Goal: Information Seeking & Learning: Find specific page/section

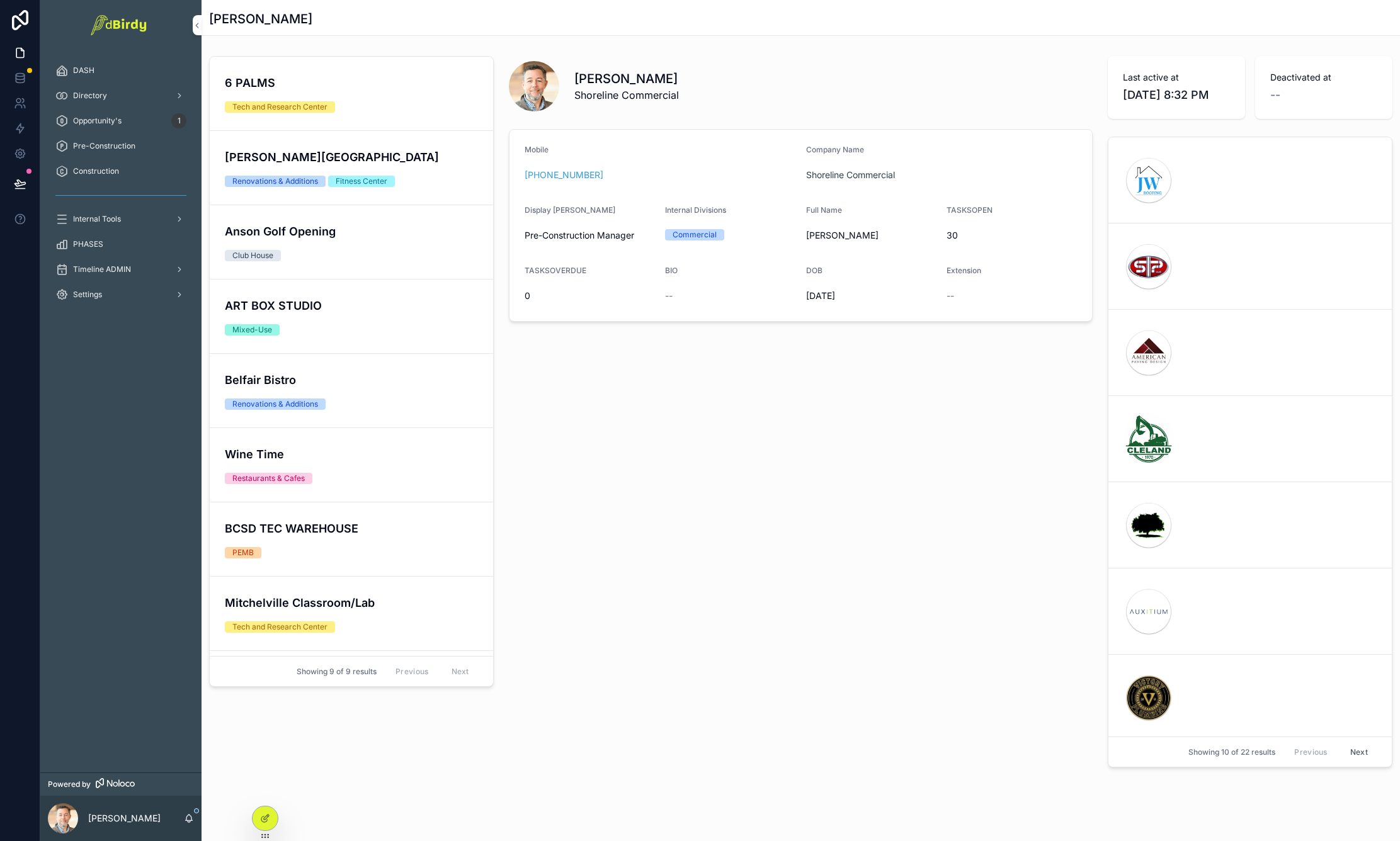
click at [89, 94] on span "Directory" at bounding box center [89, 96] width 34 height 10
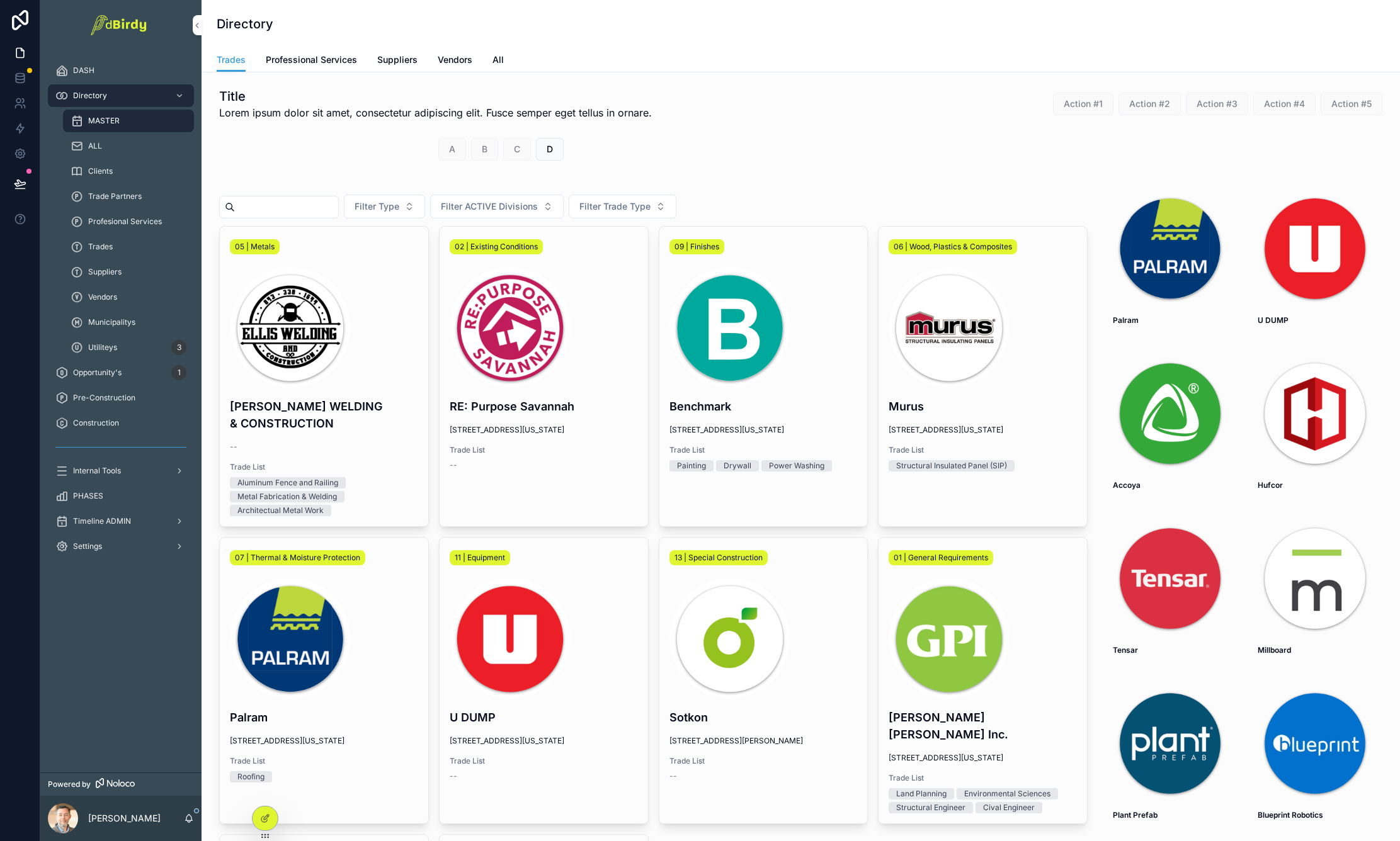
click at [445, 56] on span "Vendors" at bounding box center [456, 60] width 35 height 13
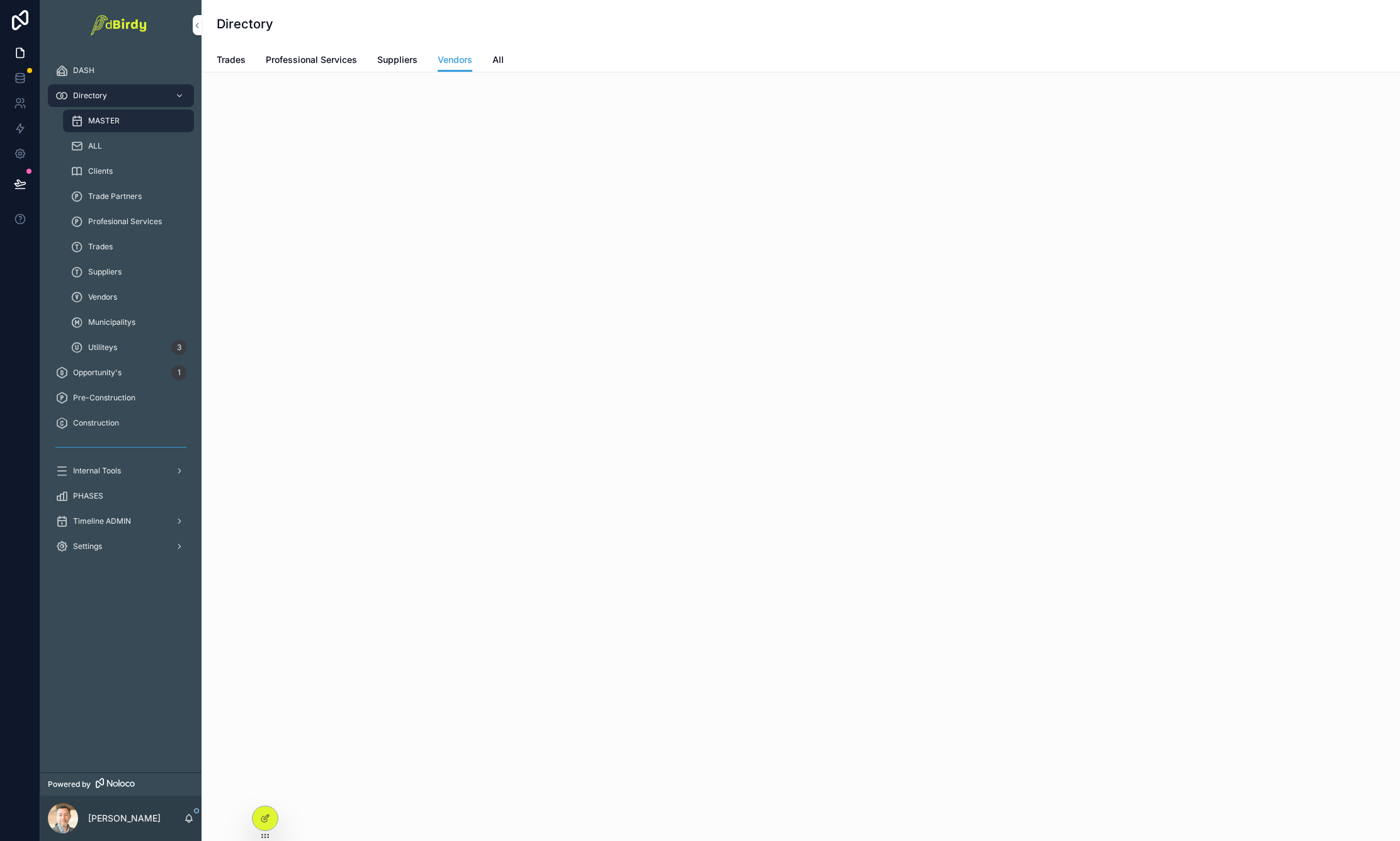
click at [401, 62] on span "Suppliers" at bounding box center [398, 60] width 40 height 13
click at [498, 59] on span "All" at bounding box center [498, 60] width 11 height 13
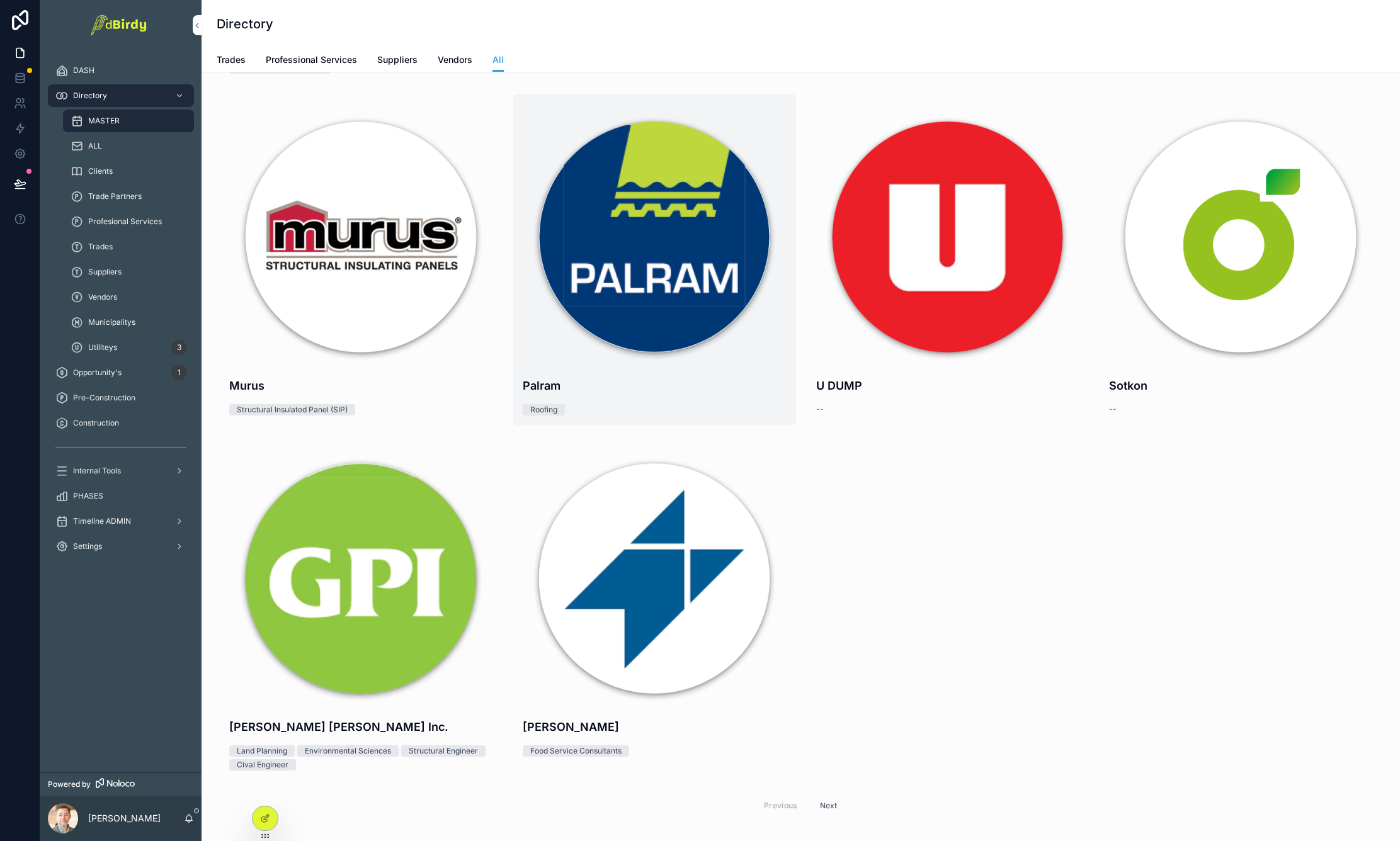
scroll to position [460, 0]
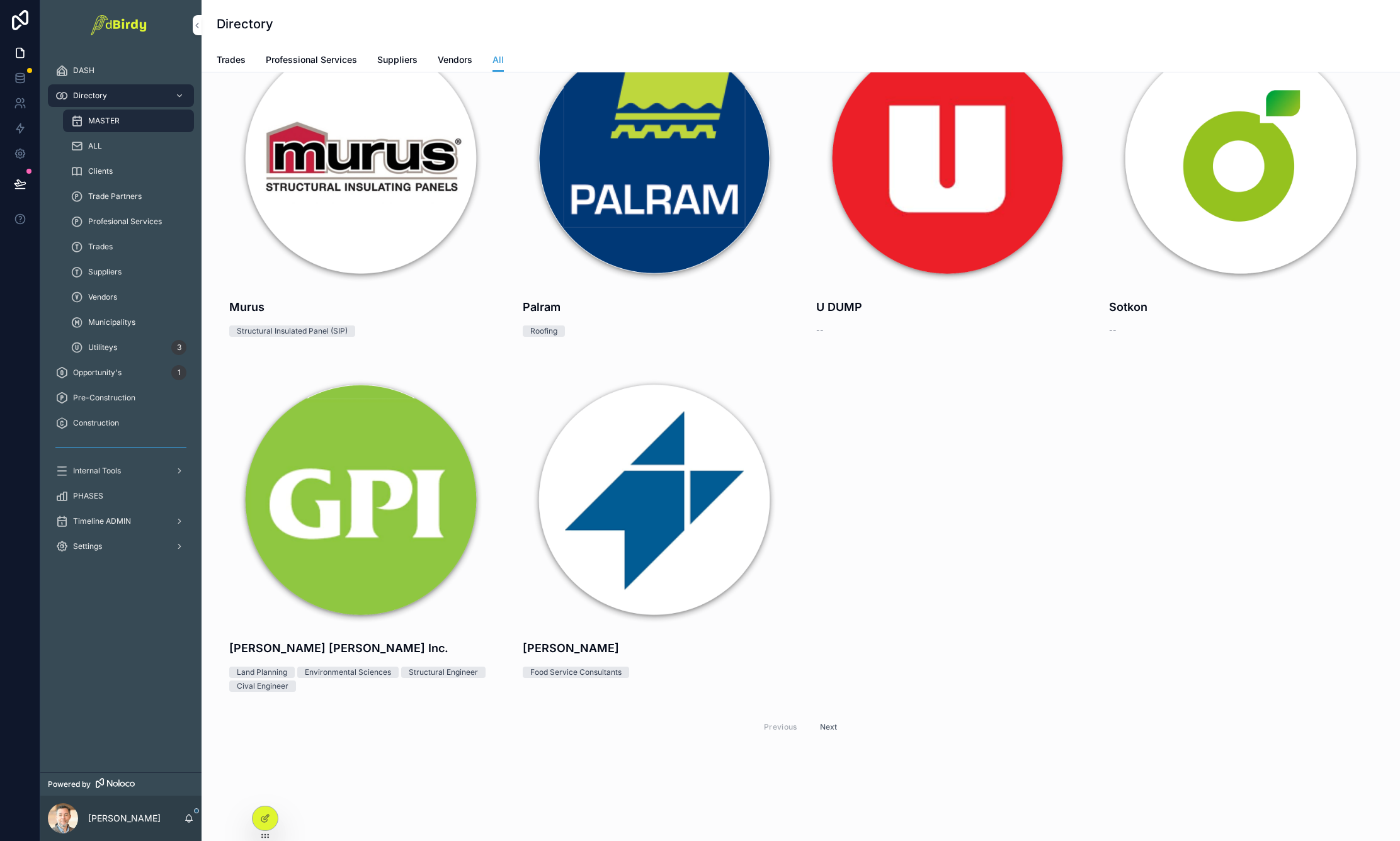
click at [820, 724] on button "Next" at bounding box center [829, 727] width 35 height 19
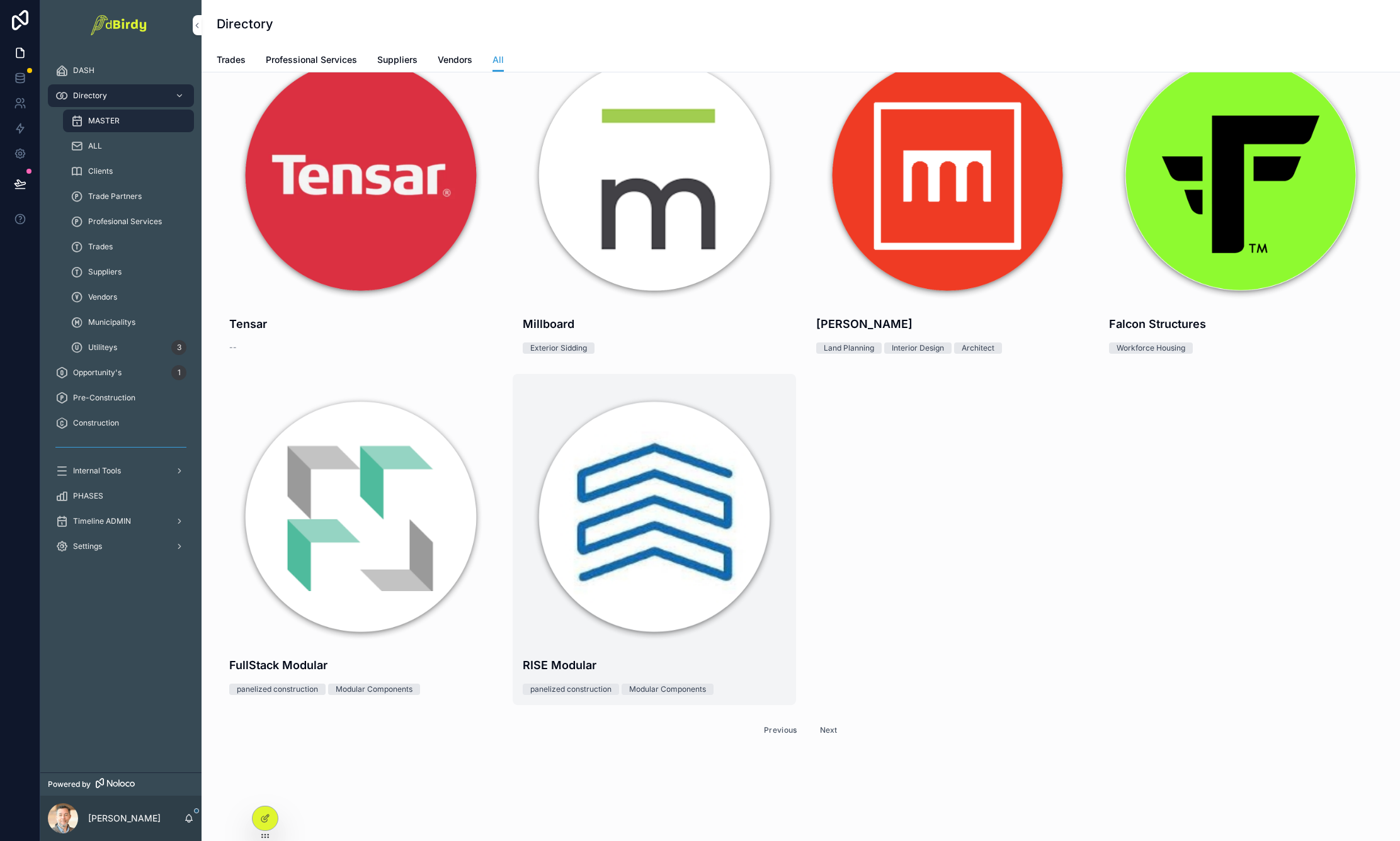
scroll to position [460, 0]
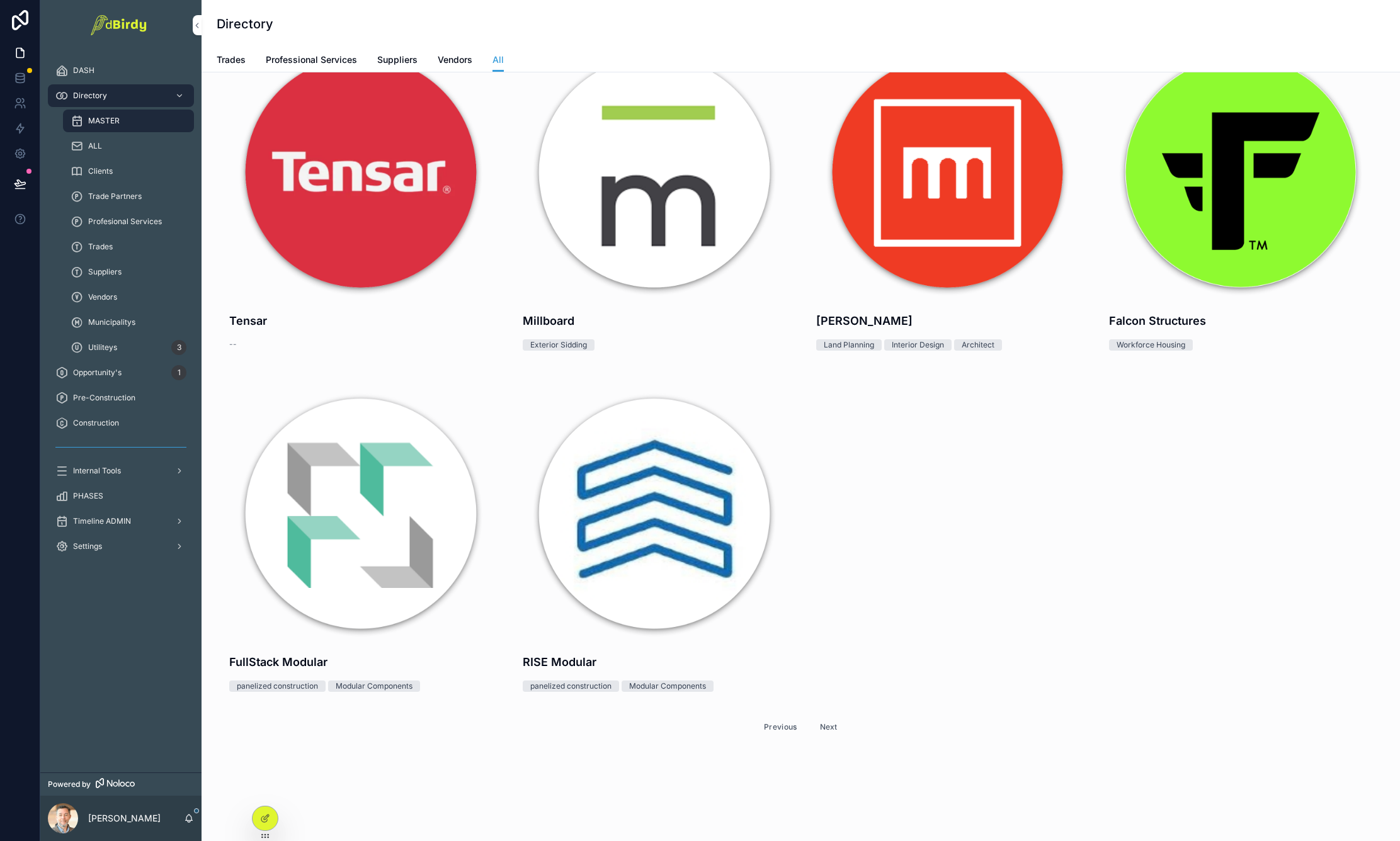
click at [818, 718] on button "Next" at bounding box center [829, 727] width 35 height 19
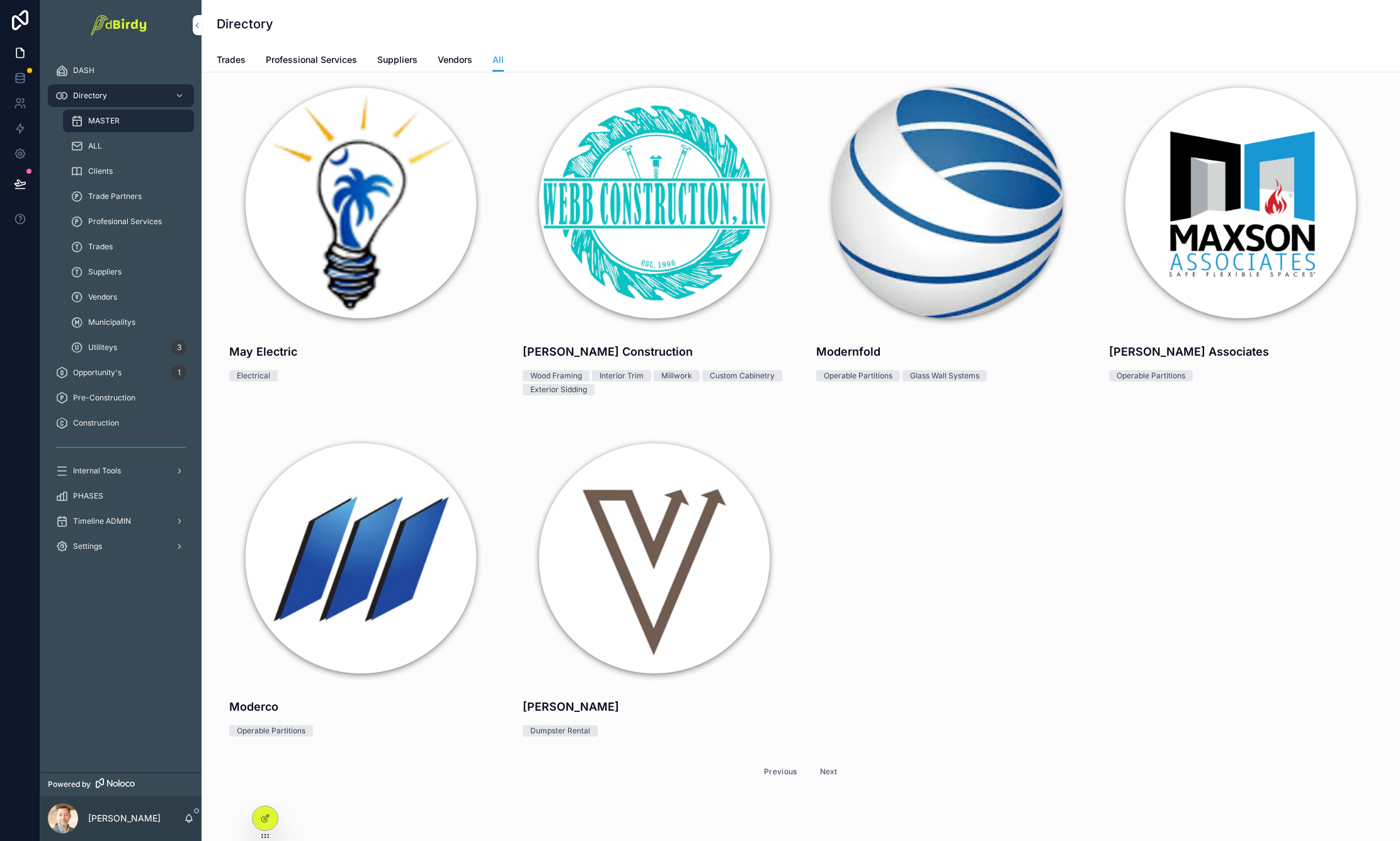
scroll to position [446, 0]
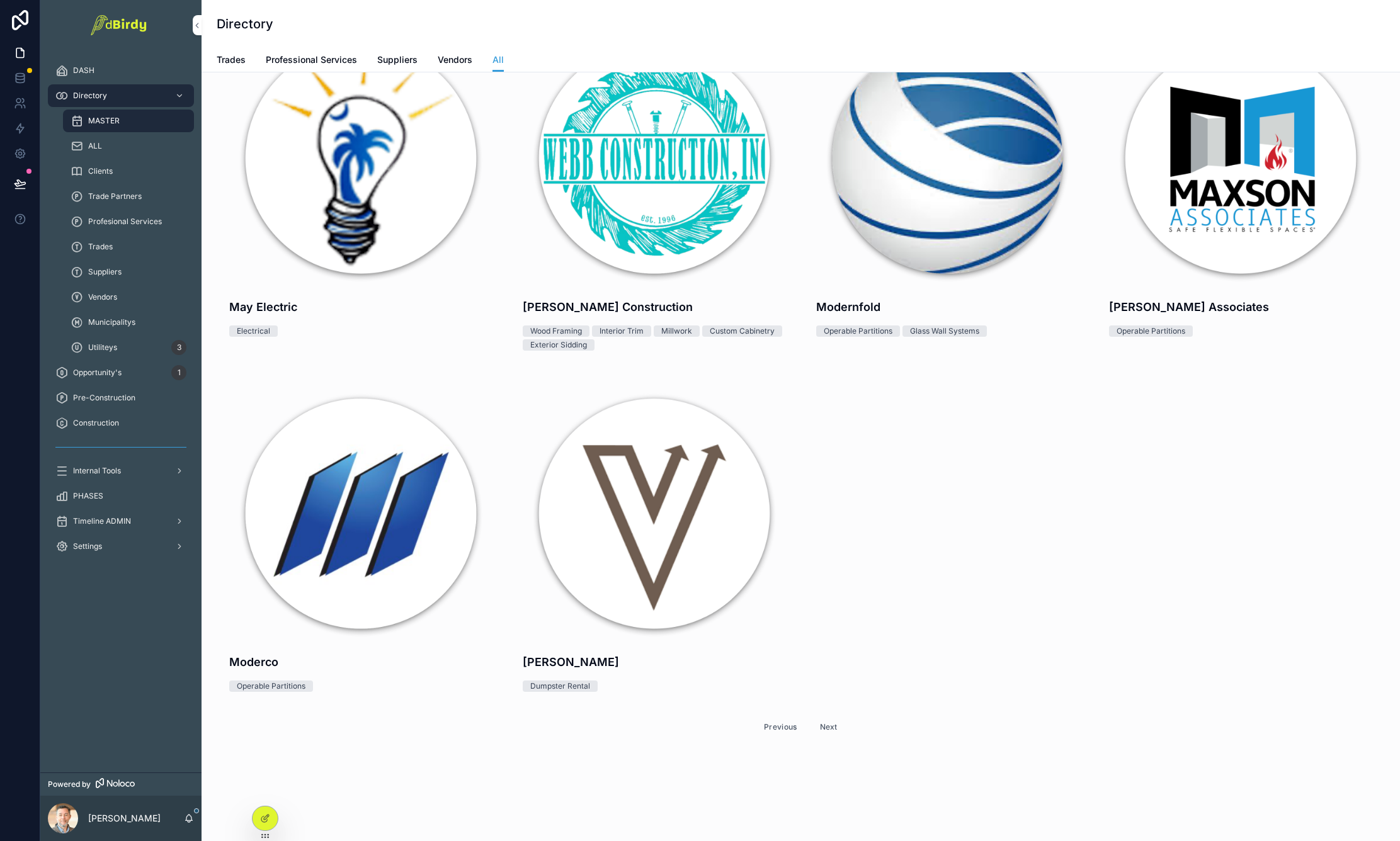
click at [816, 718] on button "Next" at bounding box center [829, 727] width 35 height 19
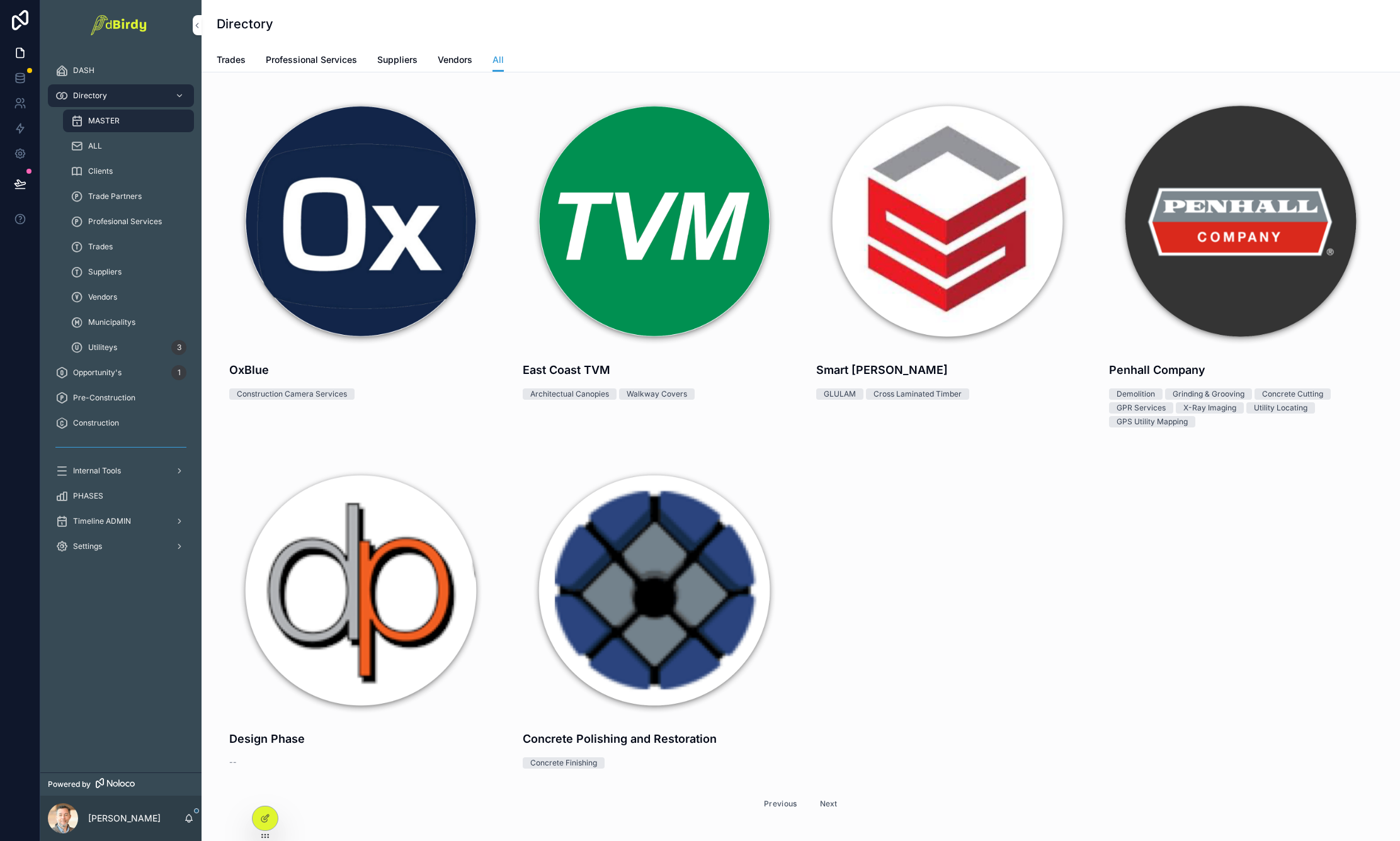
scroll to position [460, 0]
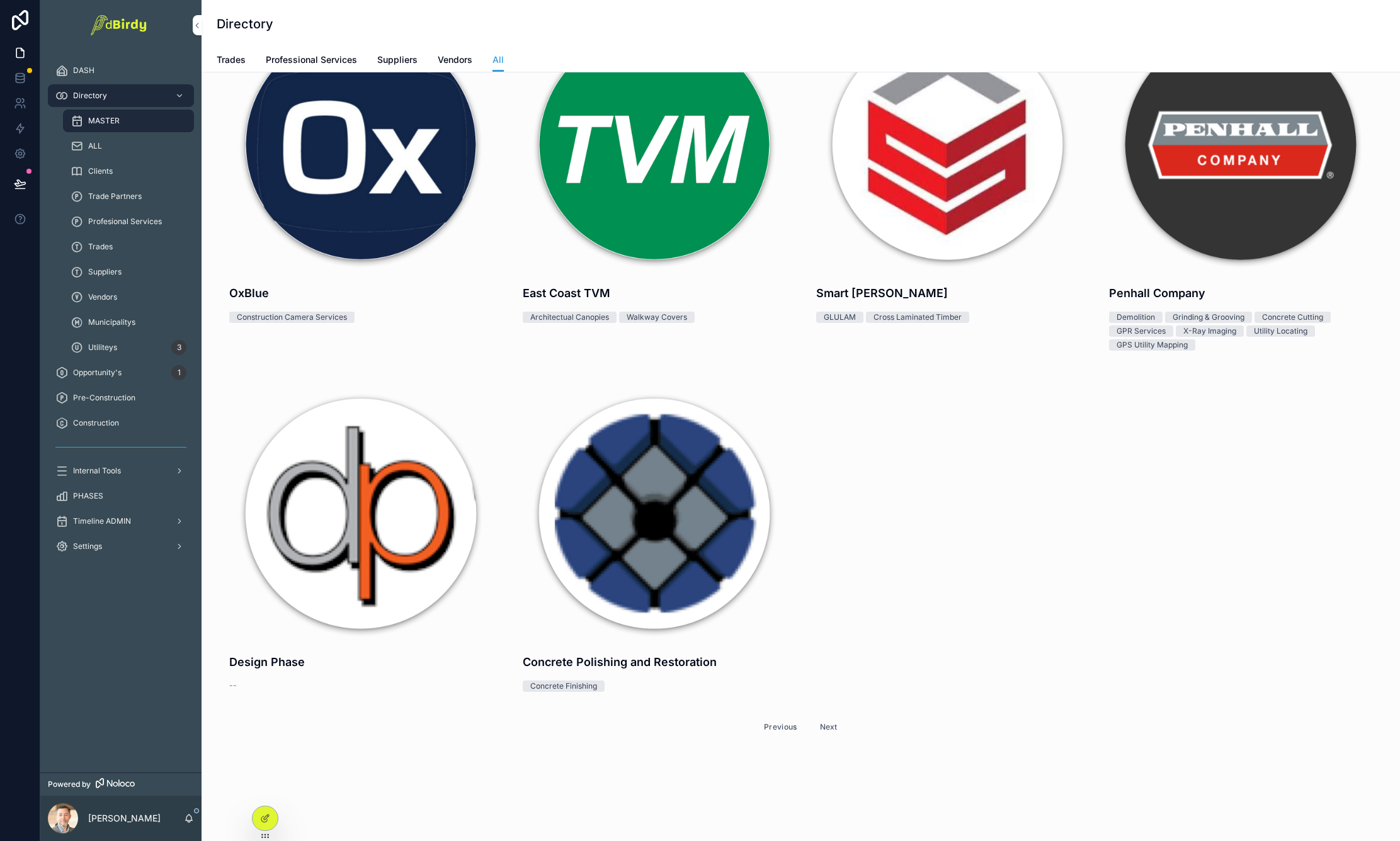
click at [827, 718] on button "Next" at bounding box center [829, 727] width 35 height 19
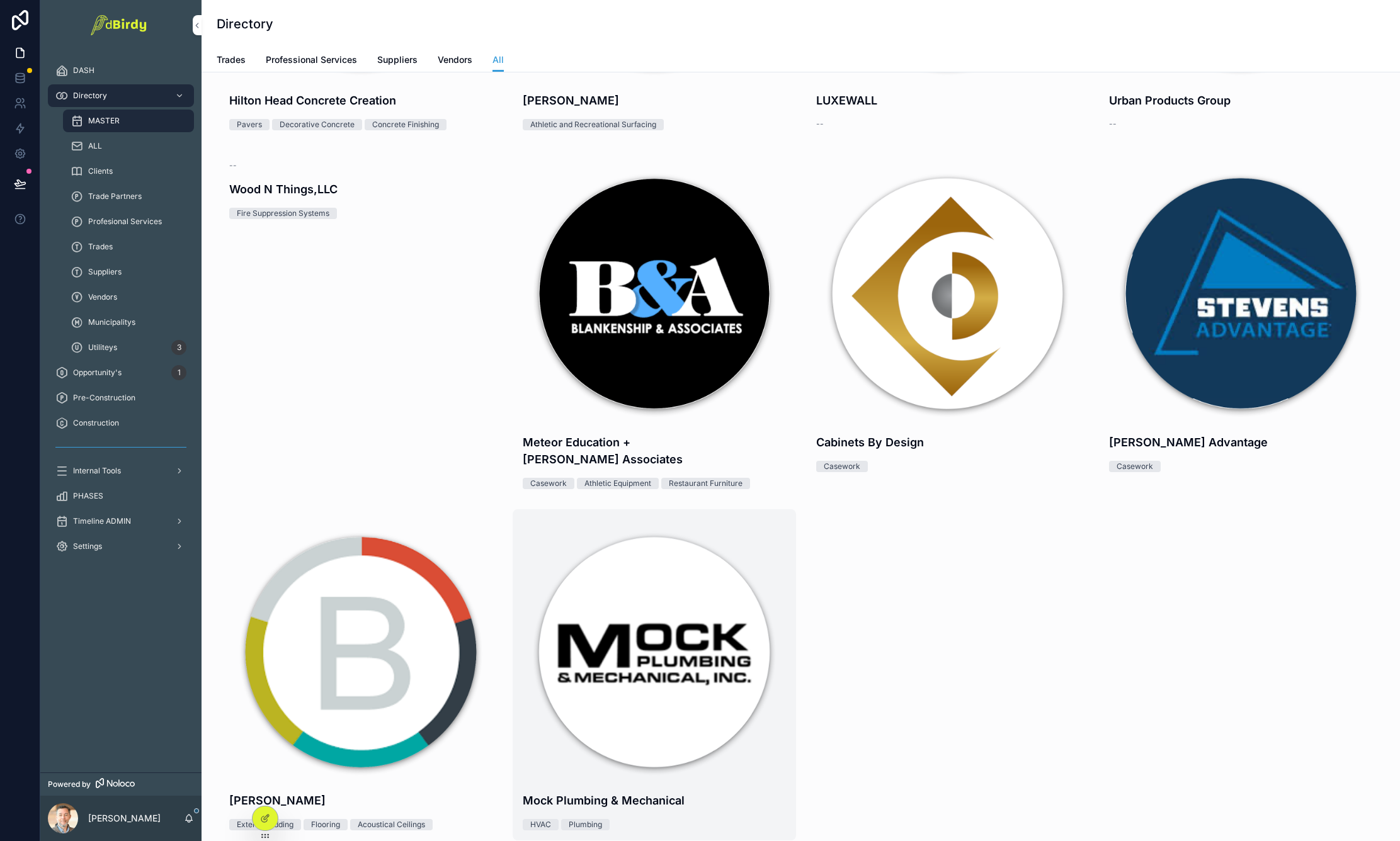
scroll to position [432, 0]
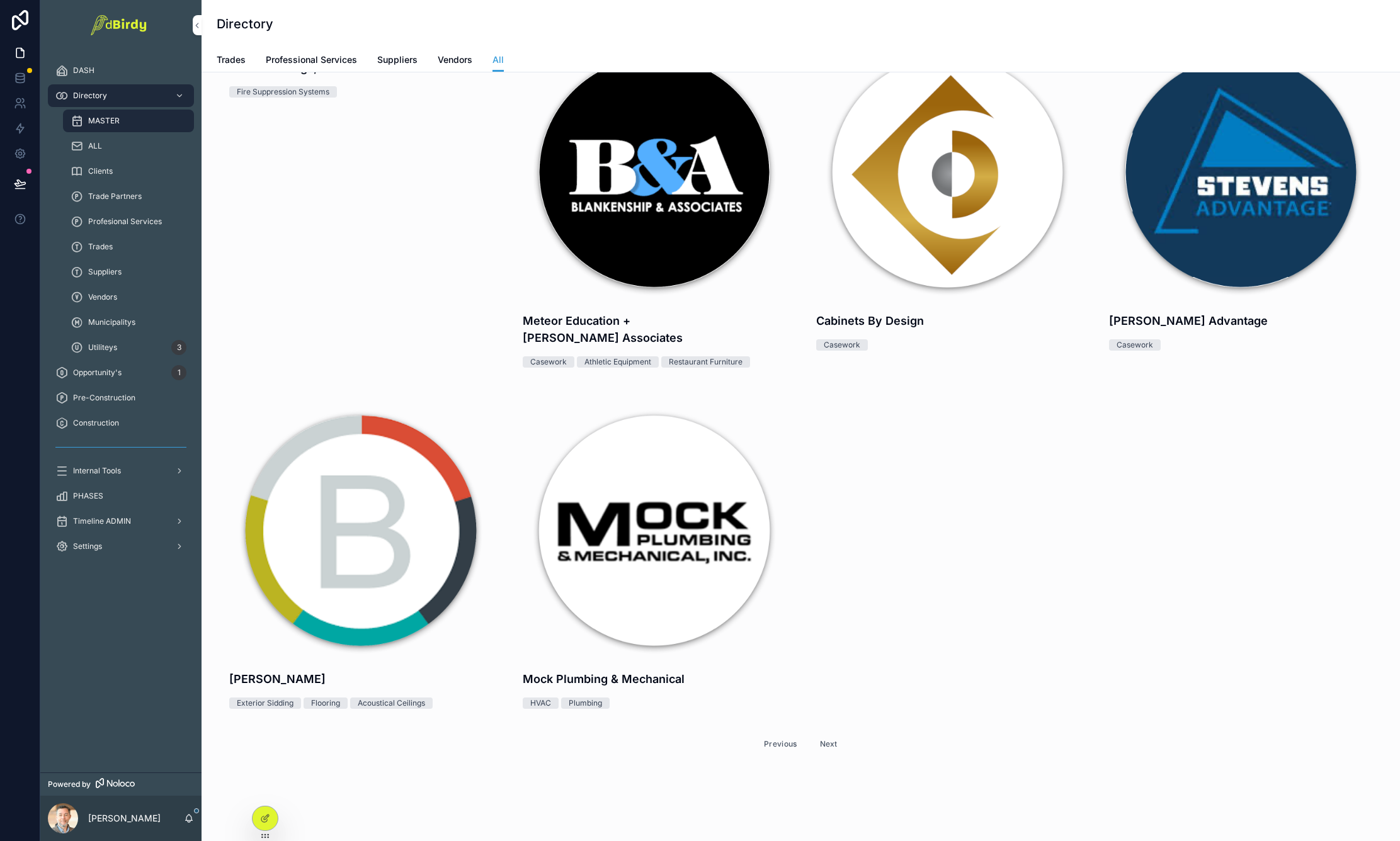
click at [820, 734] on button "Next" at bounding box center [829, 743] width 35 height 19
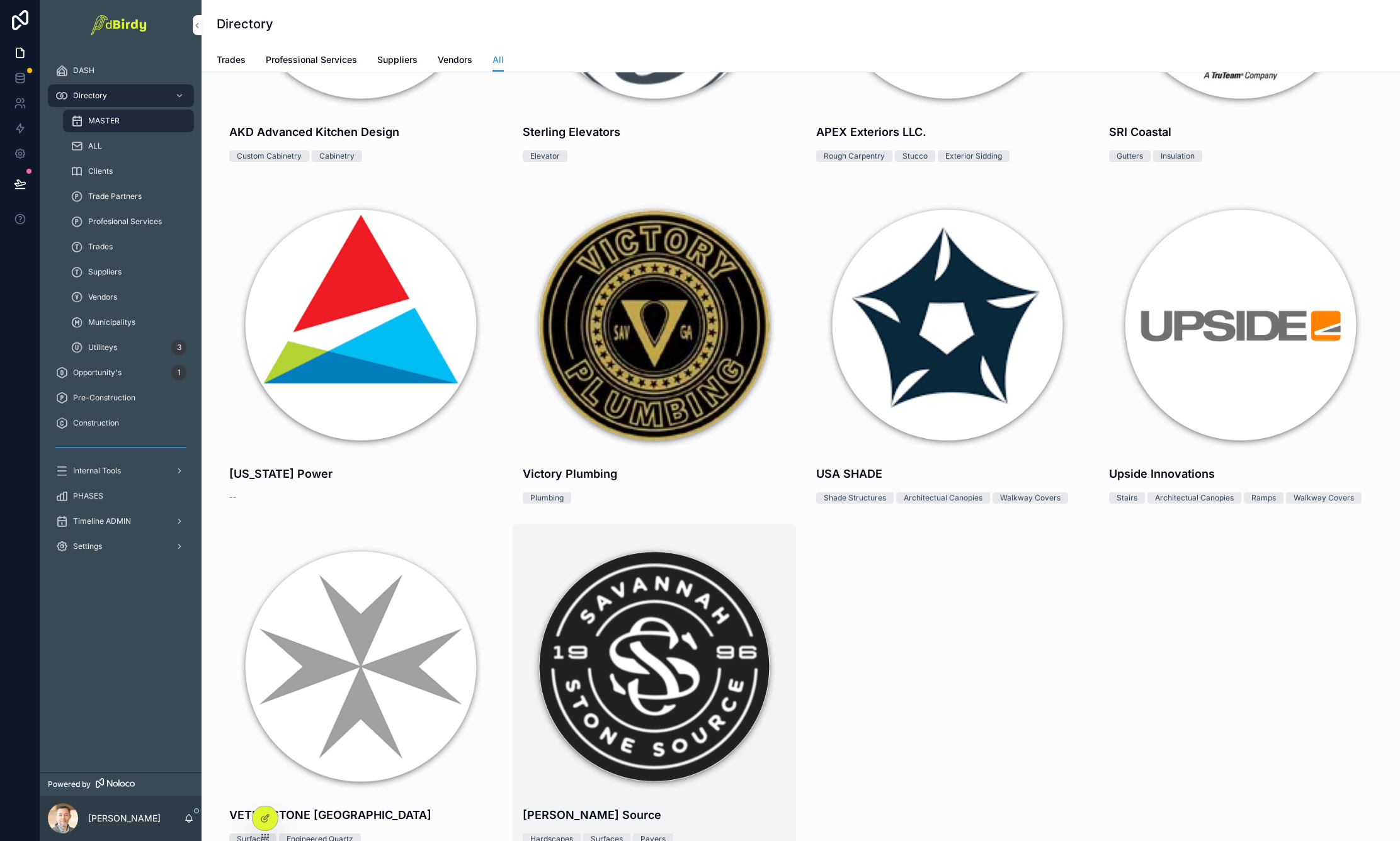
scroll to position [432, 0]
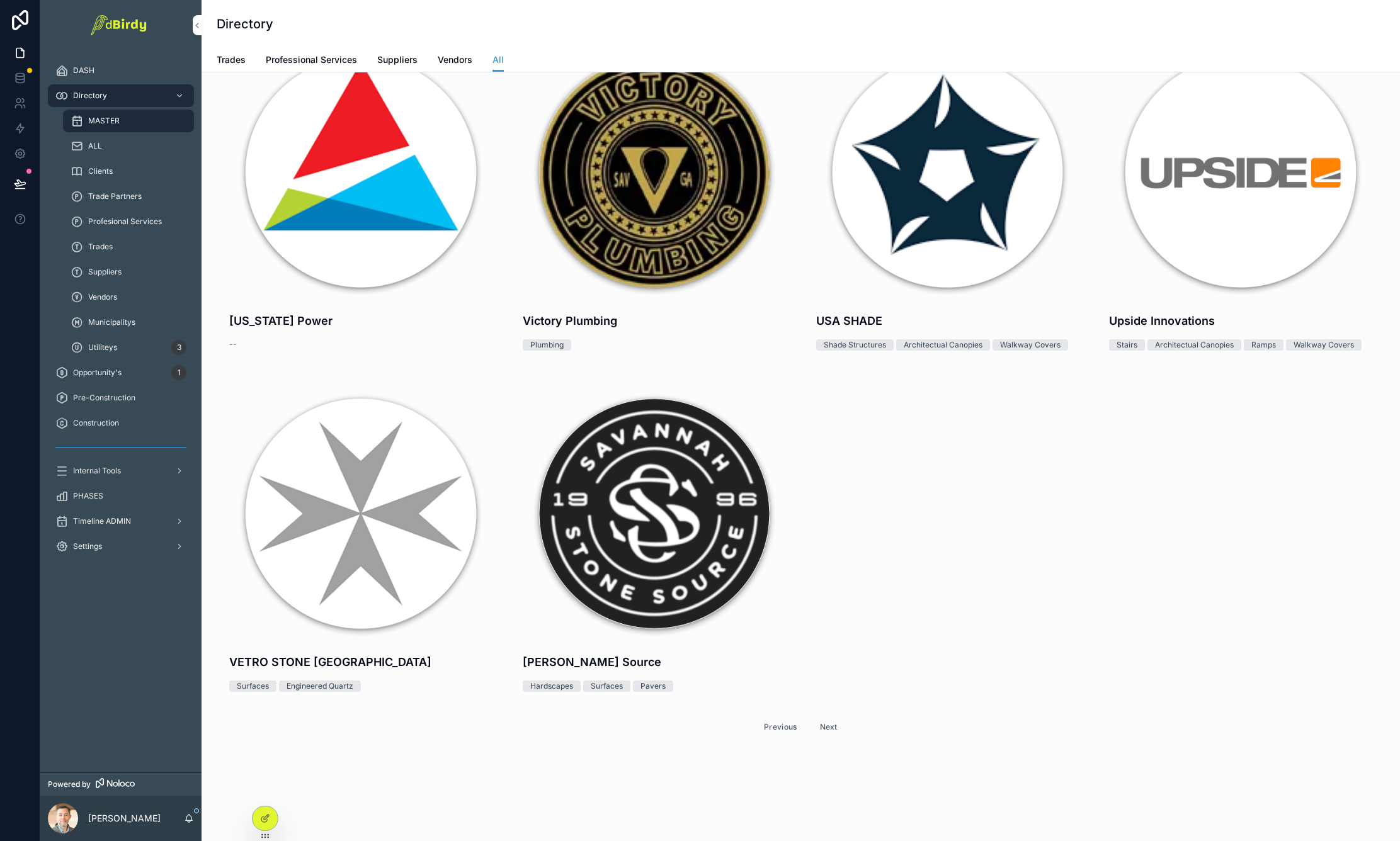
click at [832, 718] on button "Next" at bounding box center [829, 727] width 35 height 19
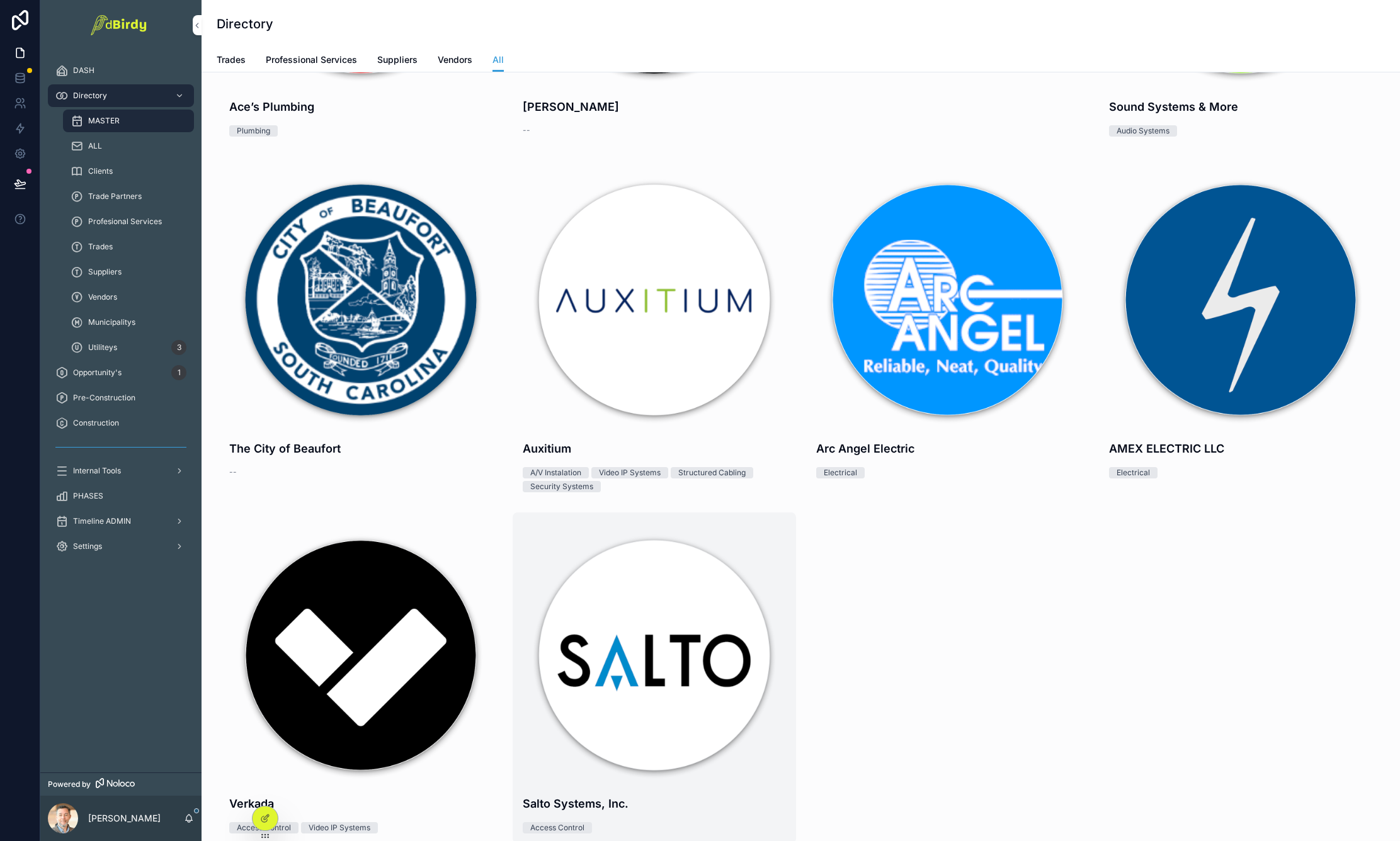
scroll to position [446, 0]
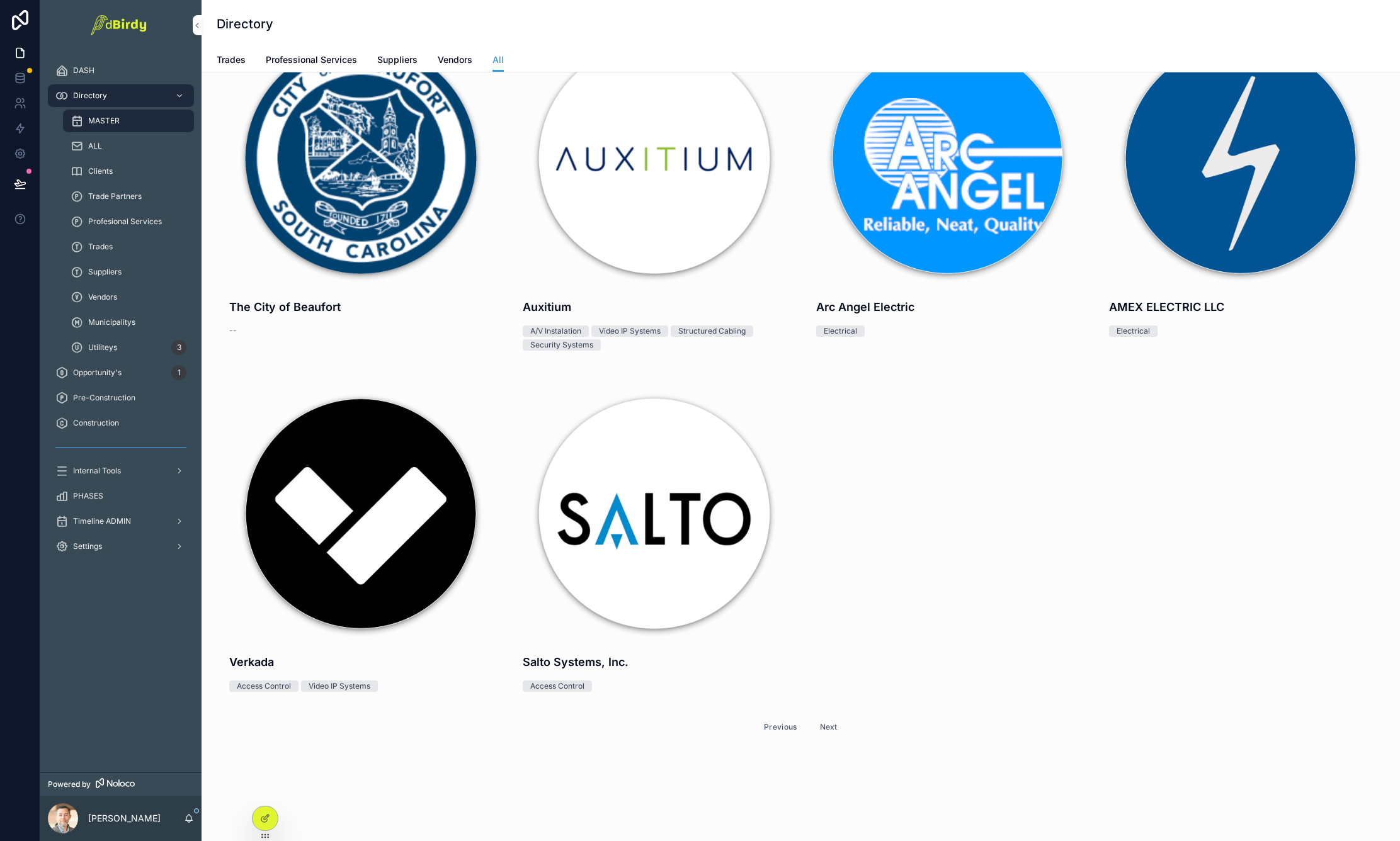
click at [816, 718] on button "Next" at bounding box center [829, 727] width 35 height 19
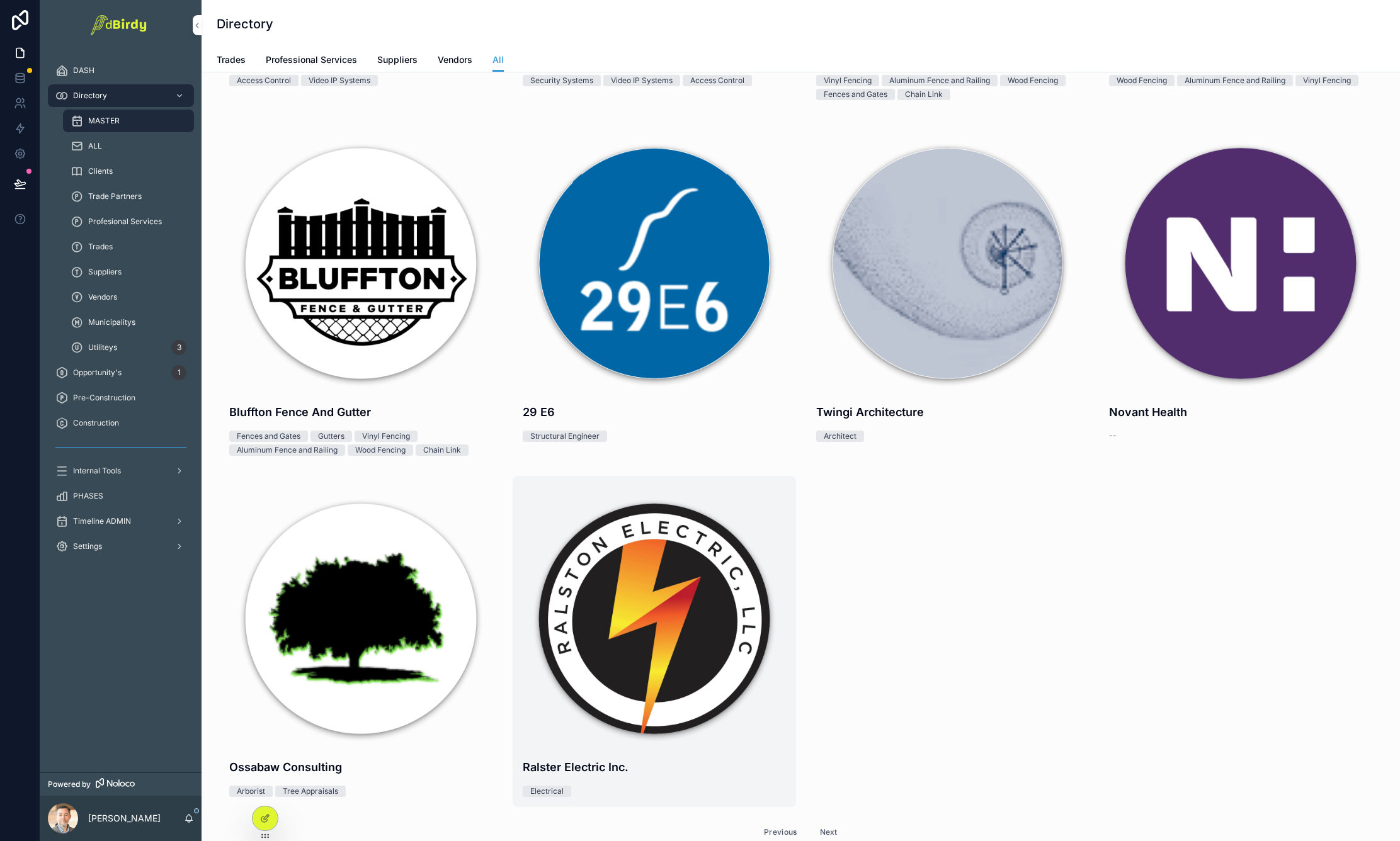
scroll to position [460, 0]
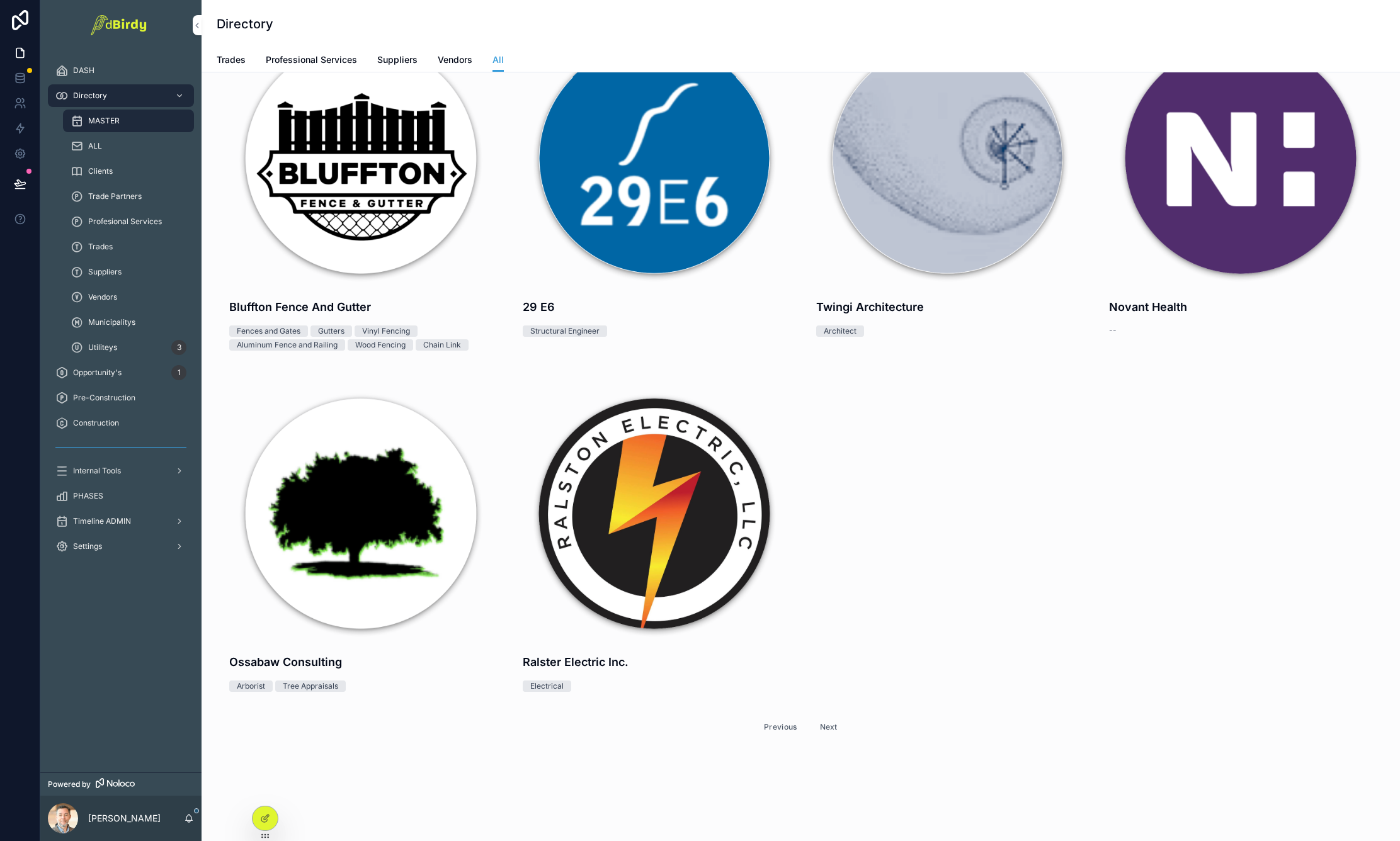
click at [831, 719] on button "Next" at bounding box center [829, 727] width 35 height 19
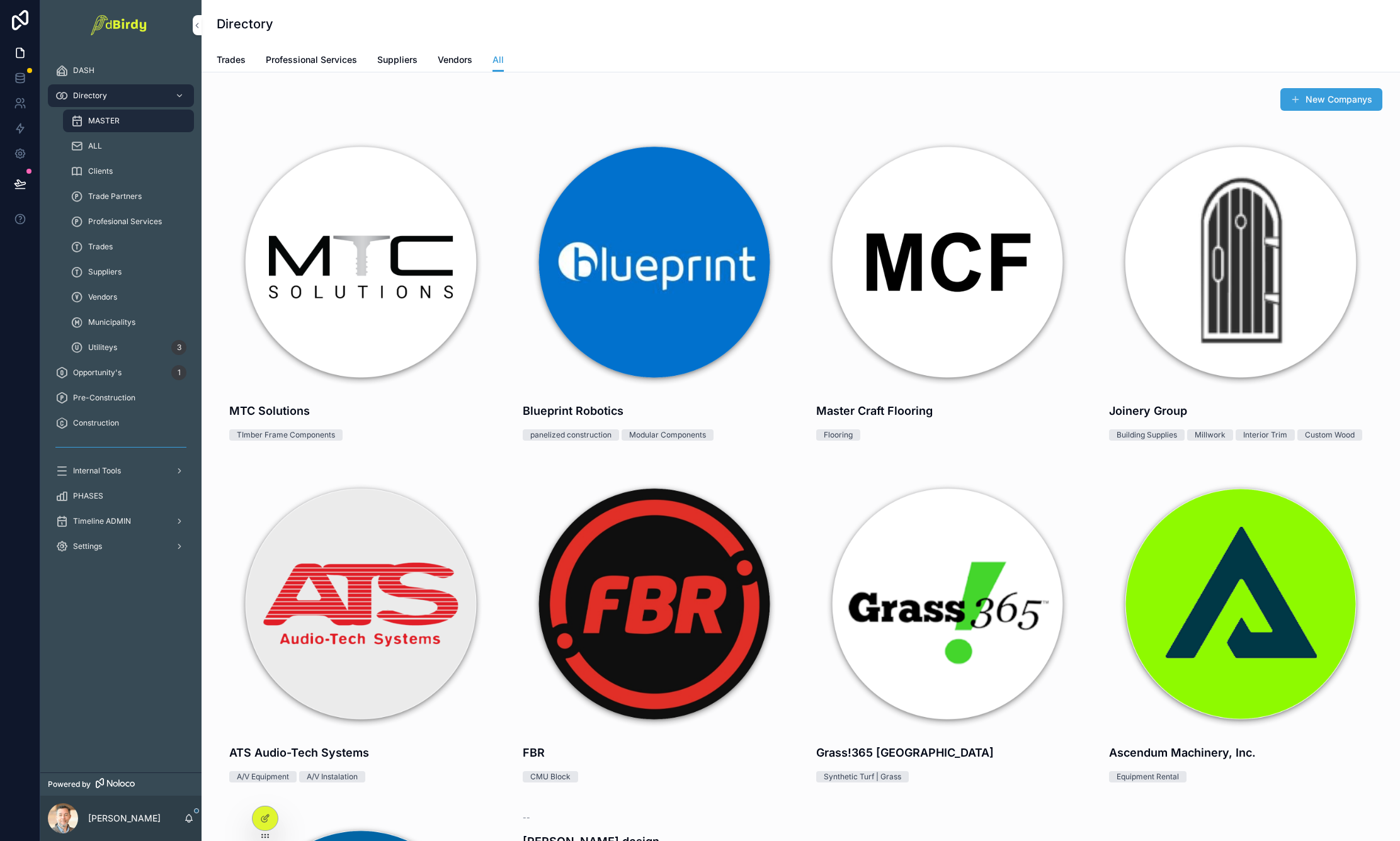
click at [460, 61] on span "Vendors" at bounding box center [456, 60] width 35 height 13
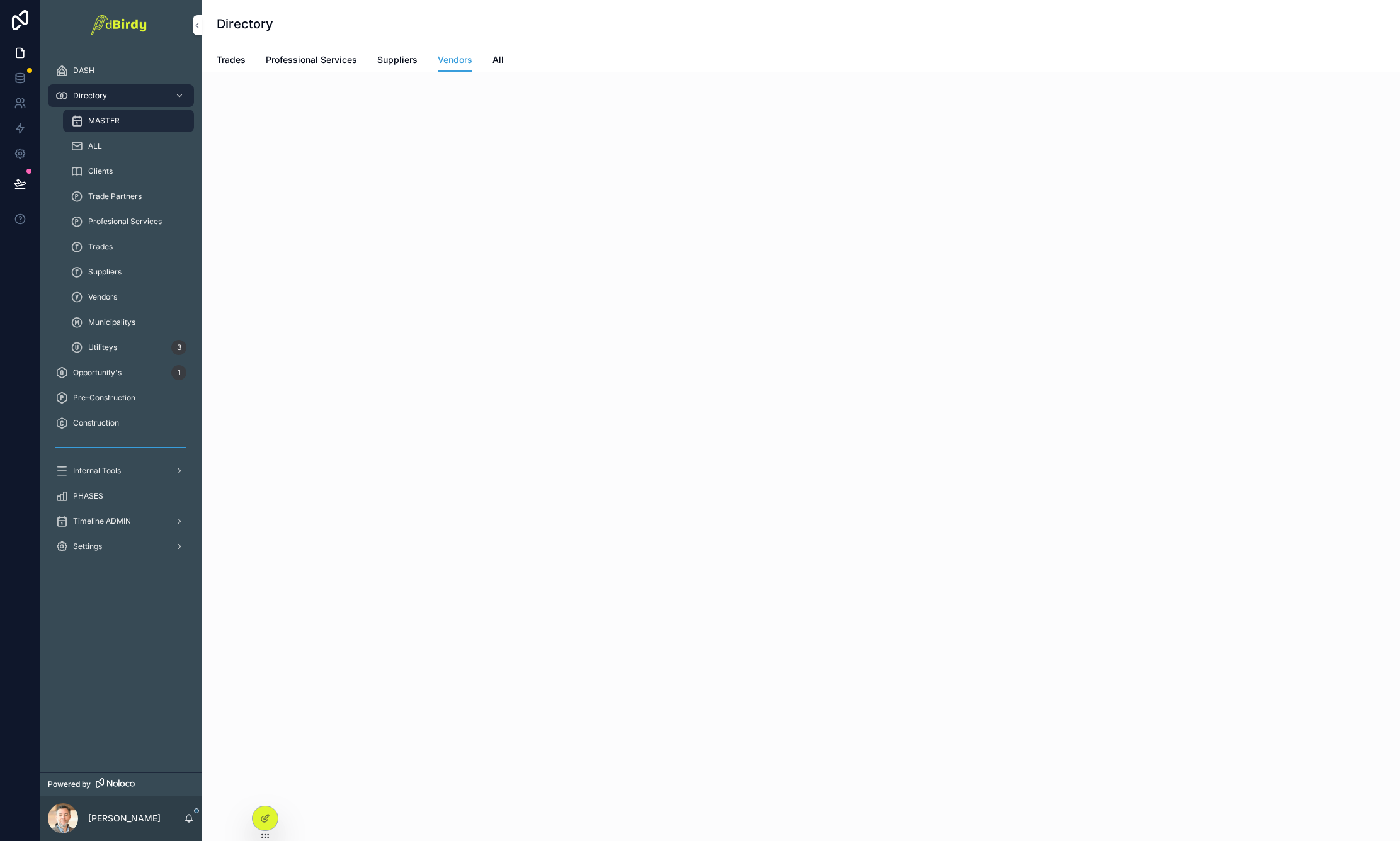
click at [399, 60] on span "Suppliers" at bounding box center [398, 60] width 40 height 13
click at [330, 60] on span "Professional Services" at bounding box center [311, 60] width 91 height 13
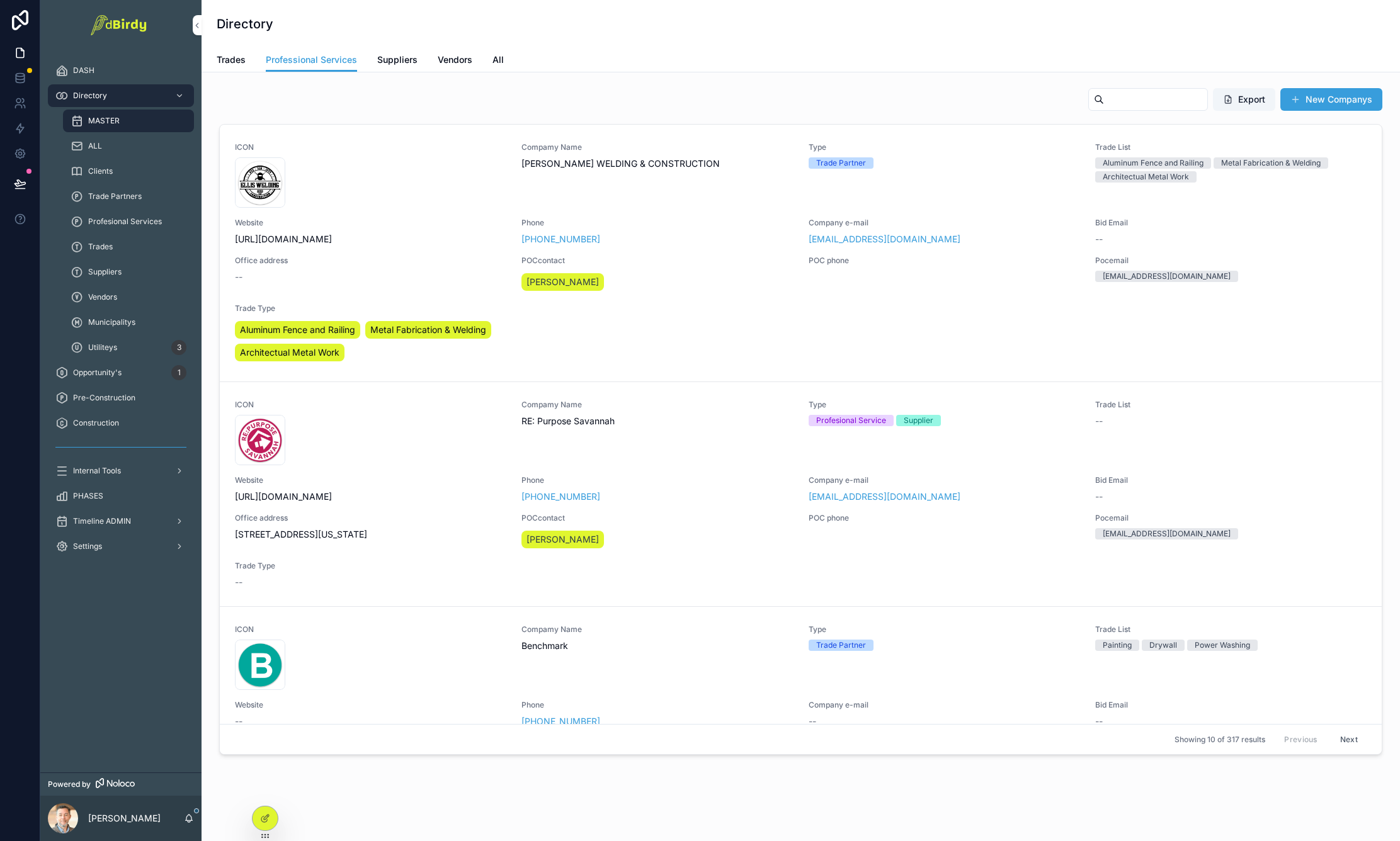
click at [399, 59] on span "Suppliers" at bounding box center [398, 60] width 40 height 13
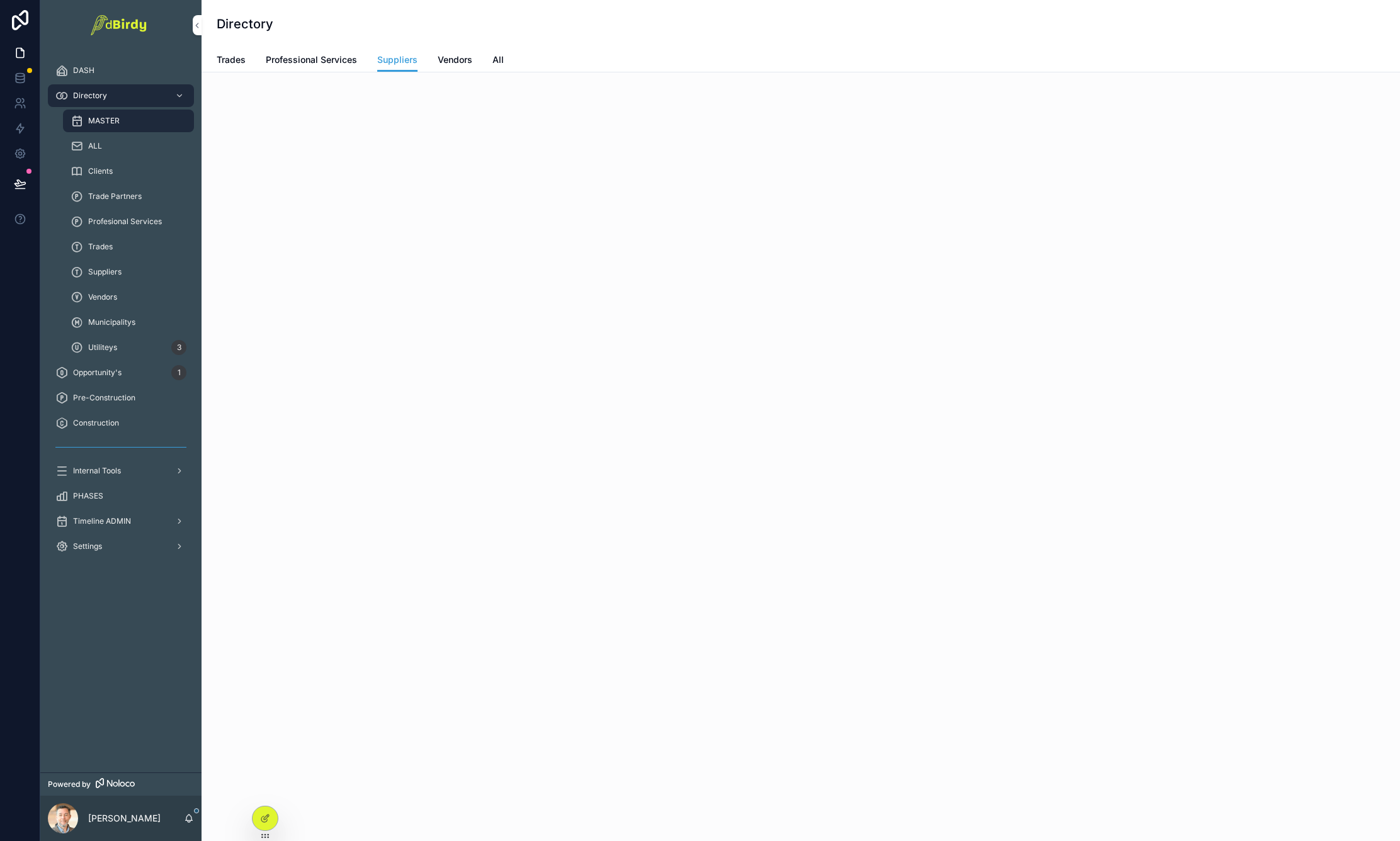
click at [339, 60] on span "Professional Services" at bounding box center [311, 60] width 91 height 13
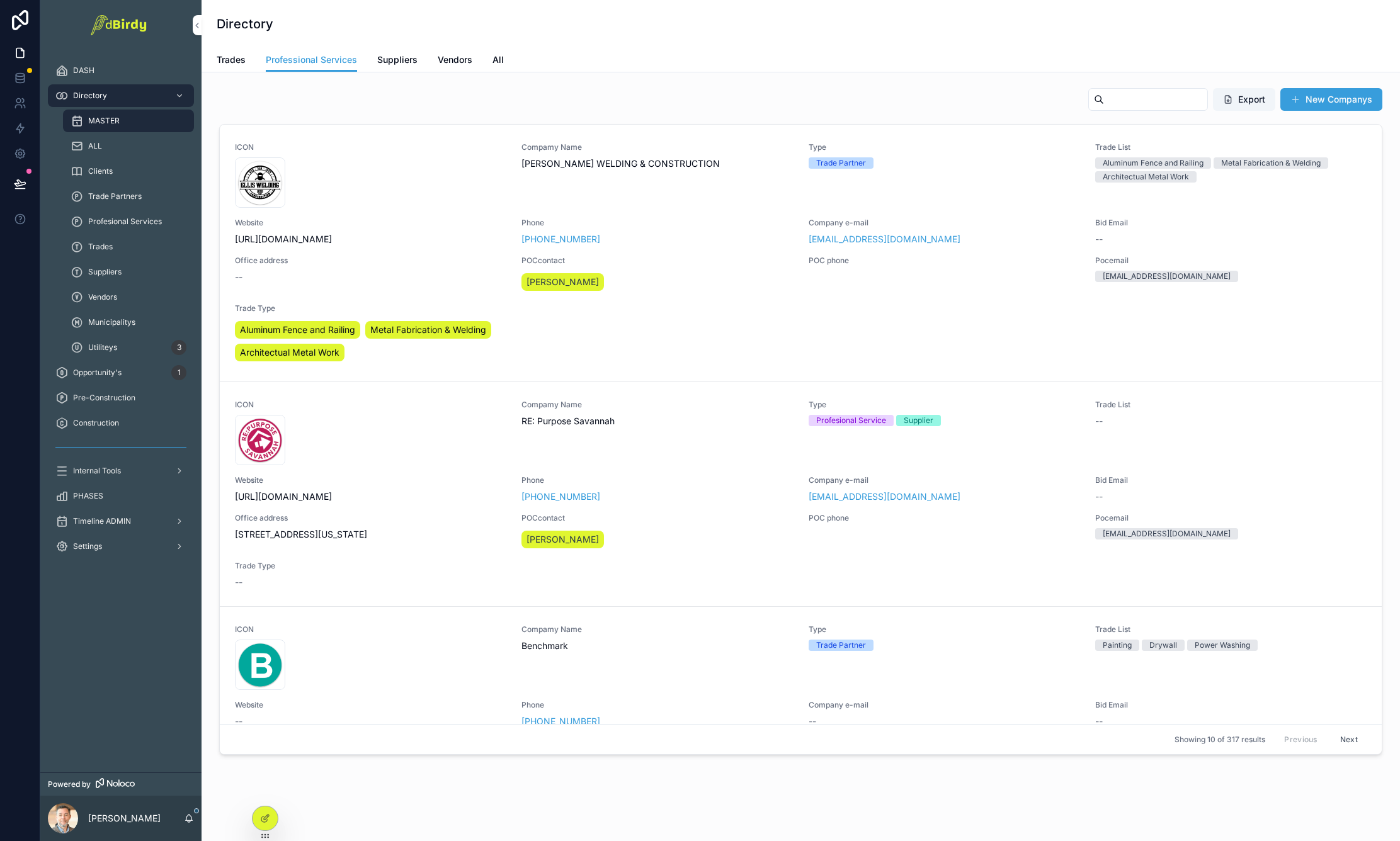
click at [1126, 105] on input "scrollable content" at bounding box center [1156, 99] width 103 height 17
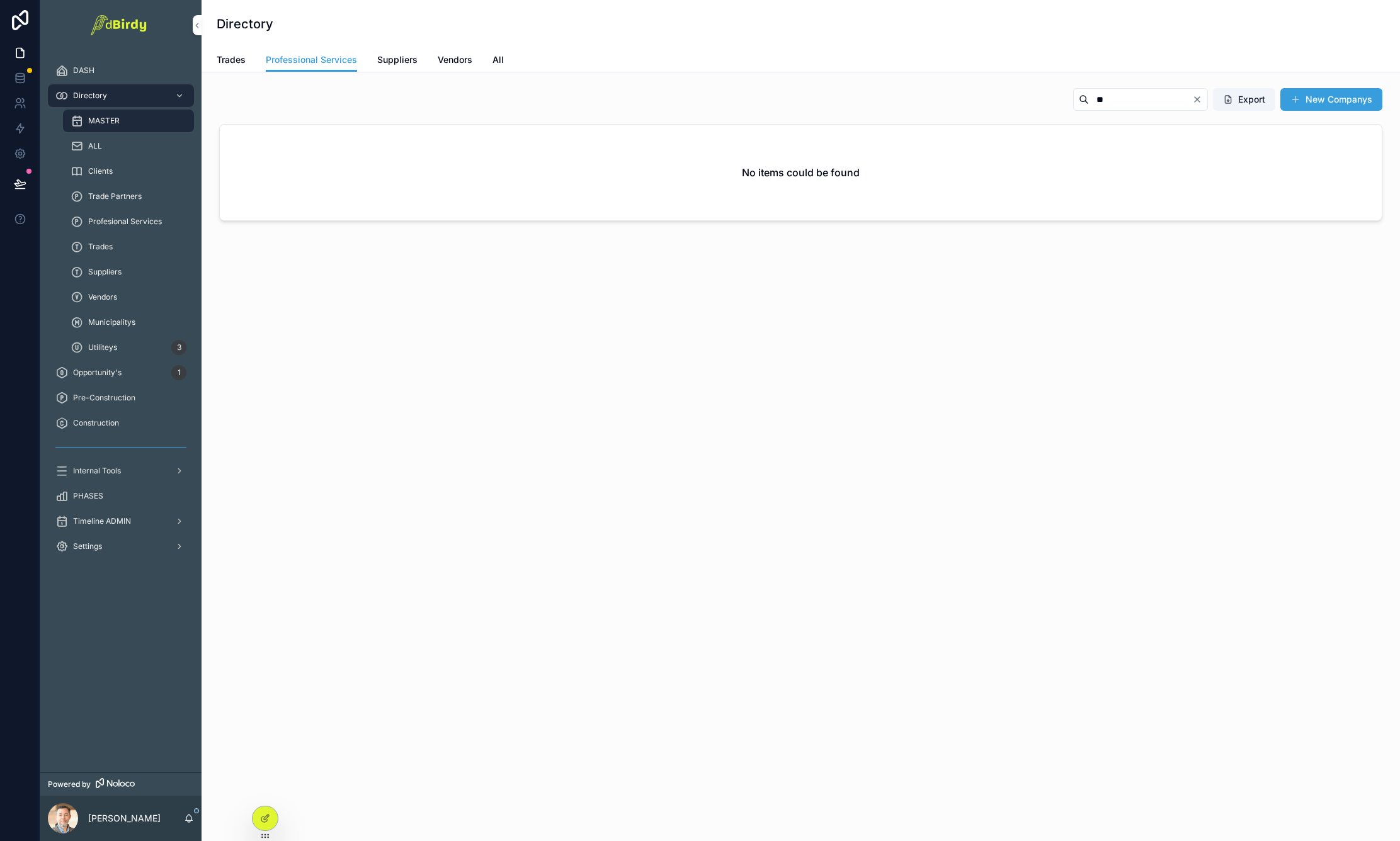
type input "*"
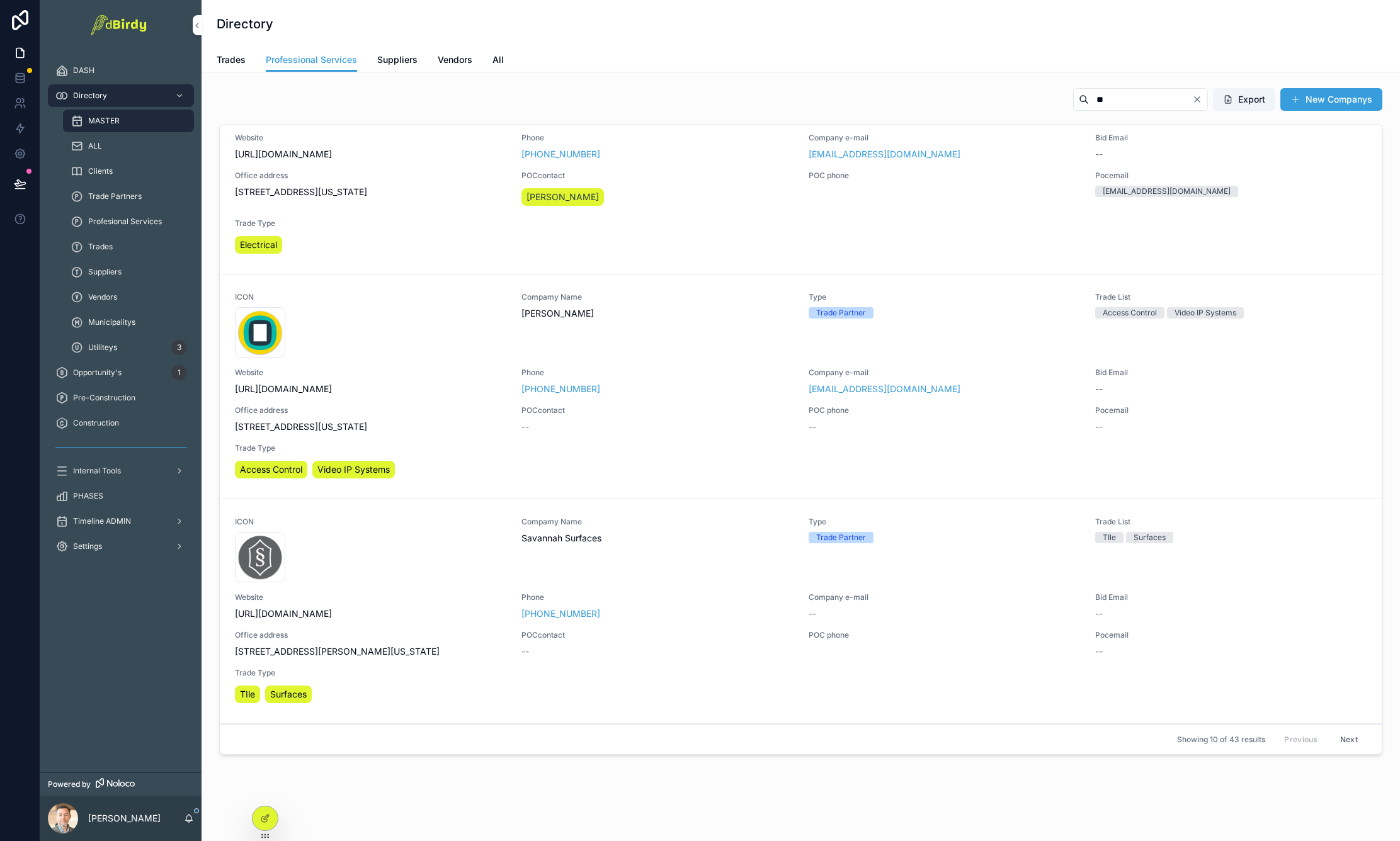
scroll to position [25, 0]
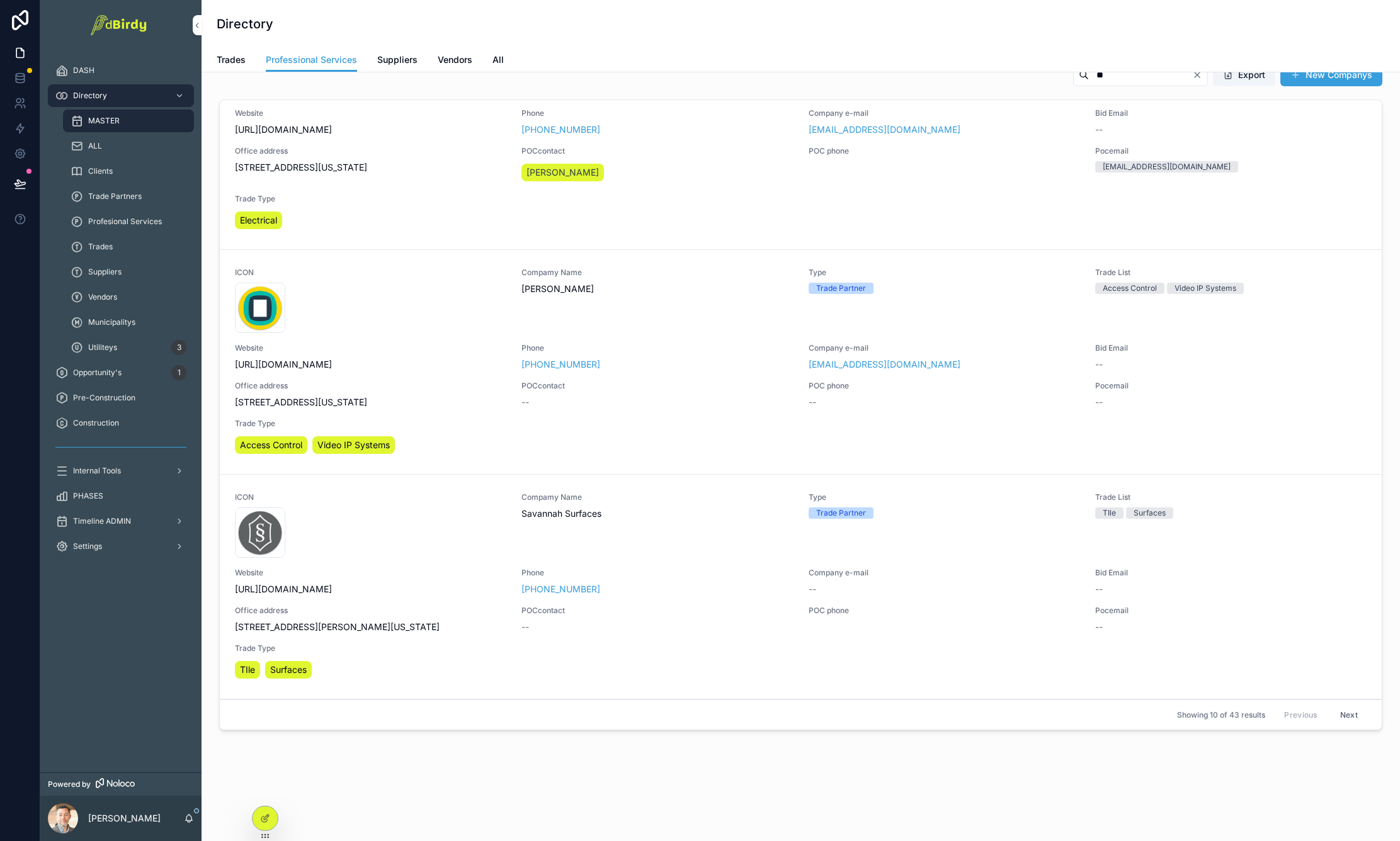
type input "**"
click at [1332, 713] on button "Next" at bounding box center [1349, 715] width 35 height 19
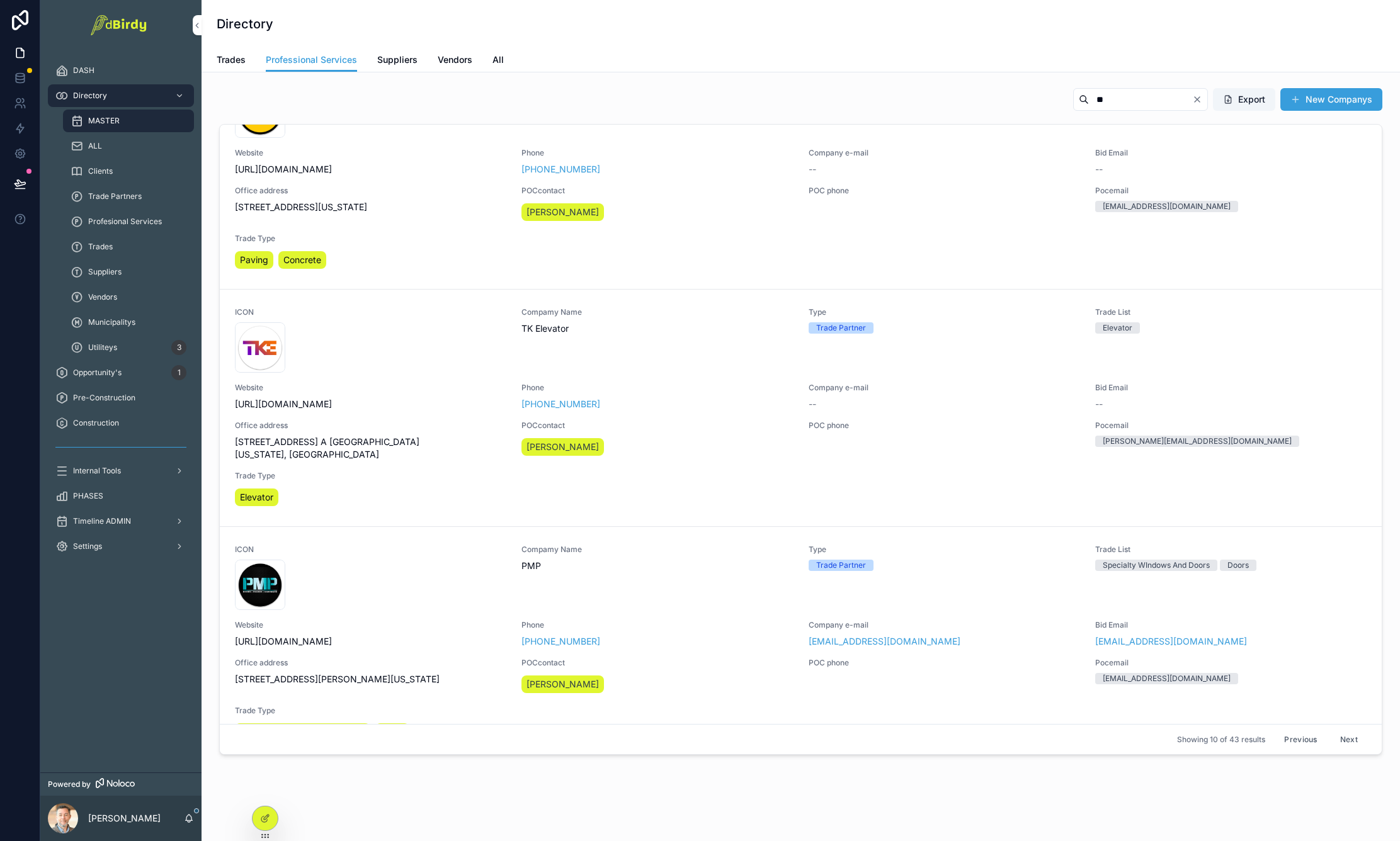
scroll to position [839, 0]
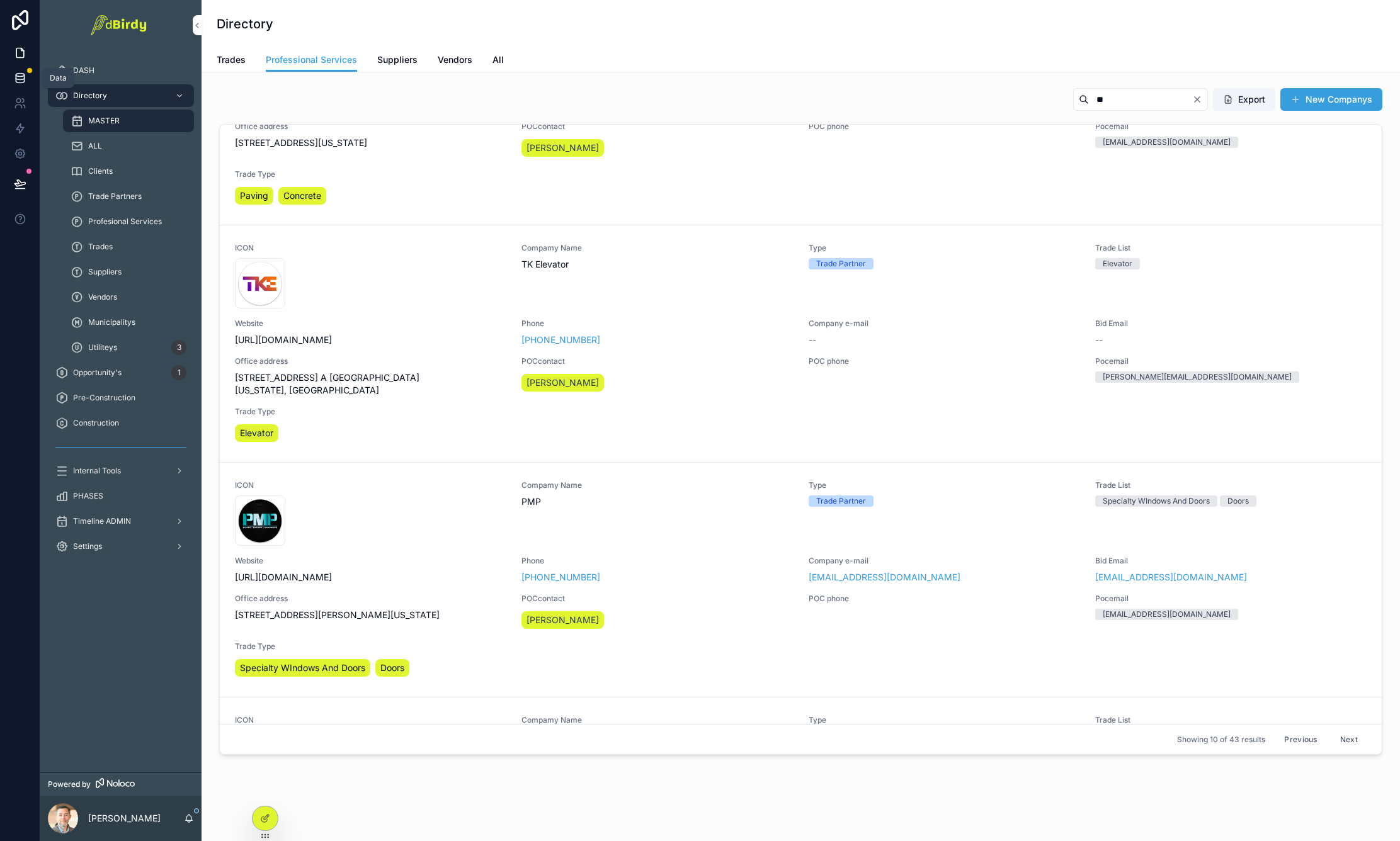
click at [23, 76] on icon at bounding box center [20, 78] width 13 height 13
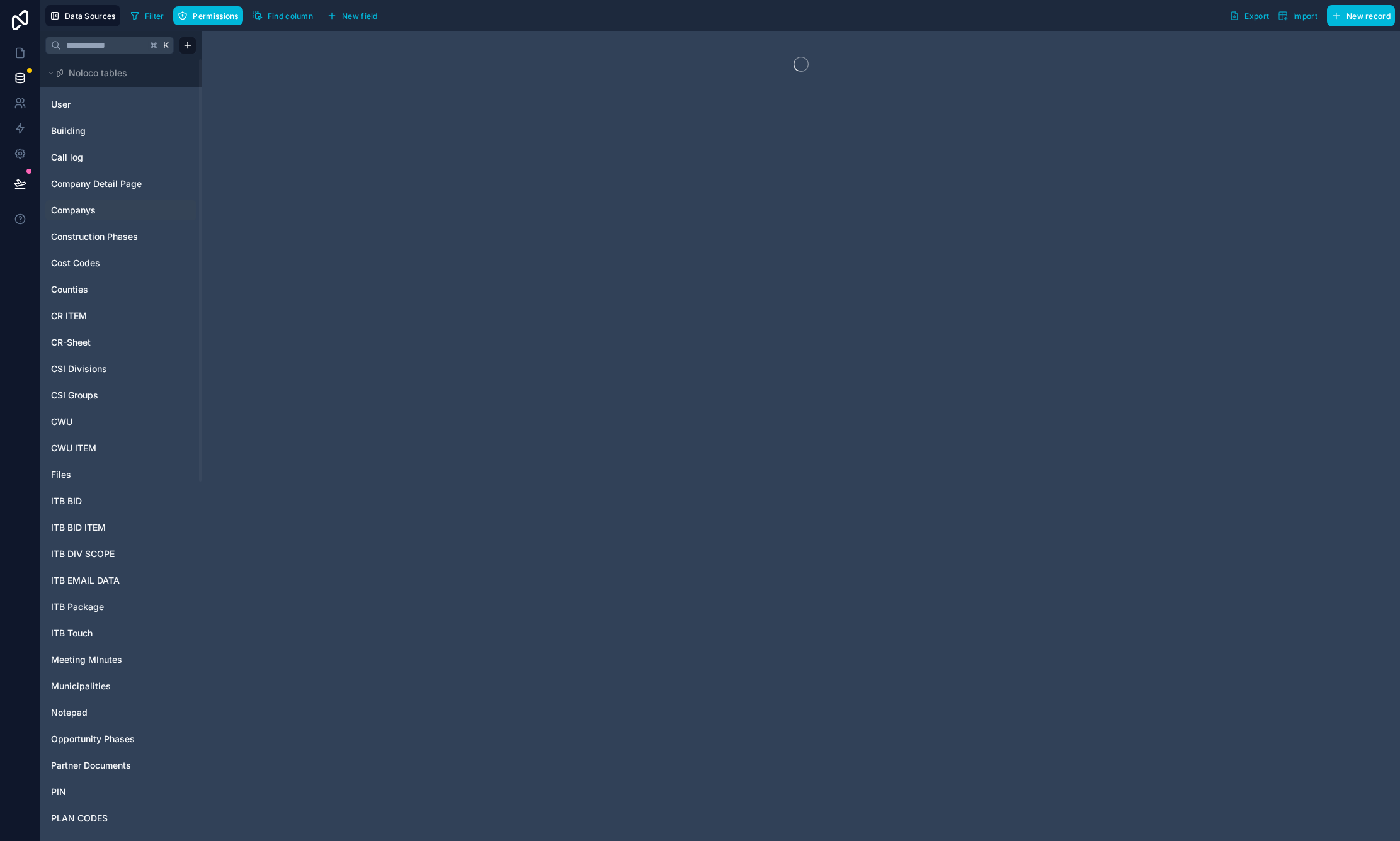
click at [87, 207] on span "Companys" at bounding box center [73, 211] width 45 height 13
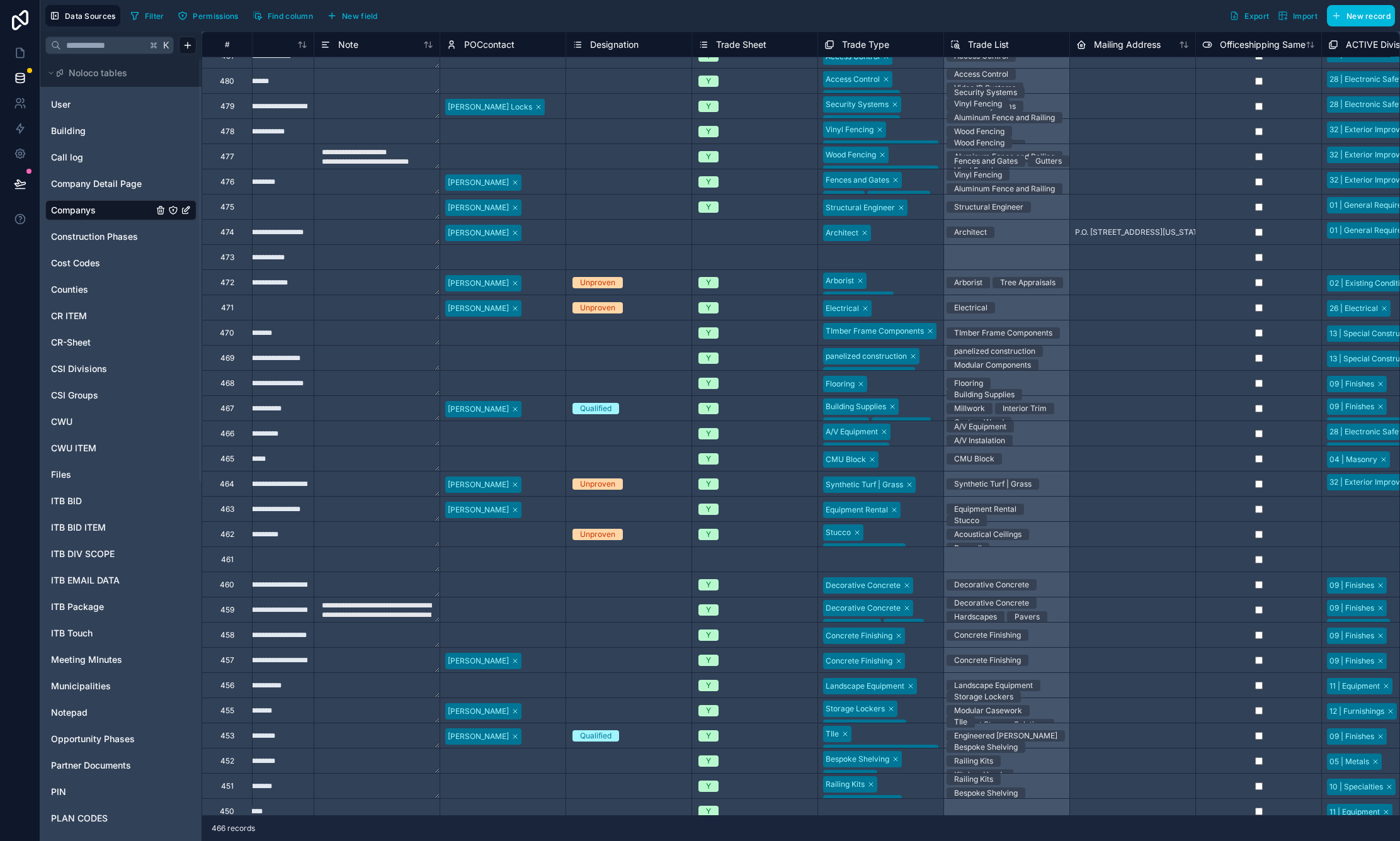
scroll to position [1769, 1325]
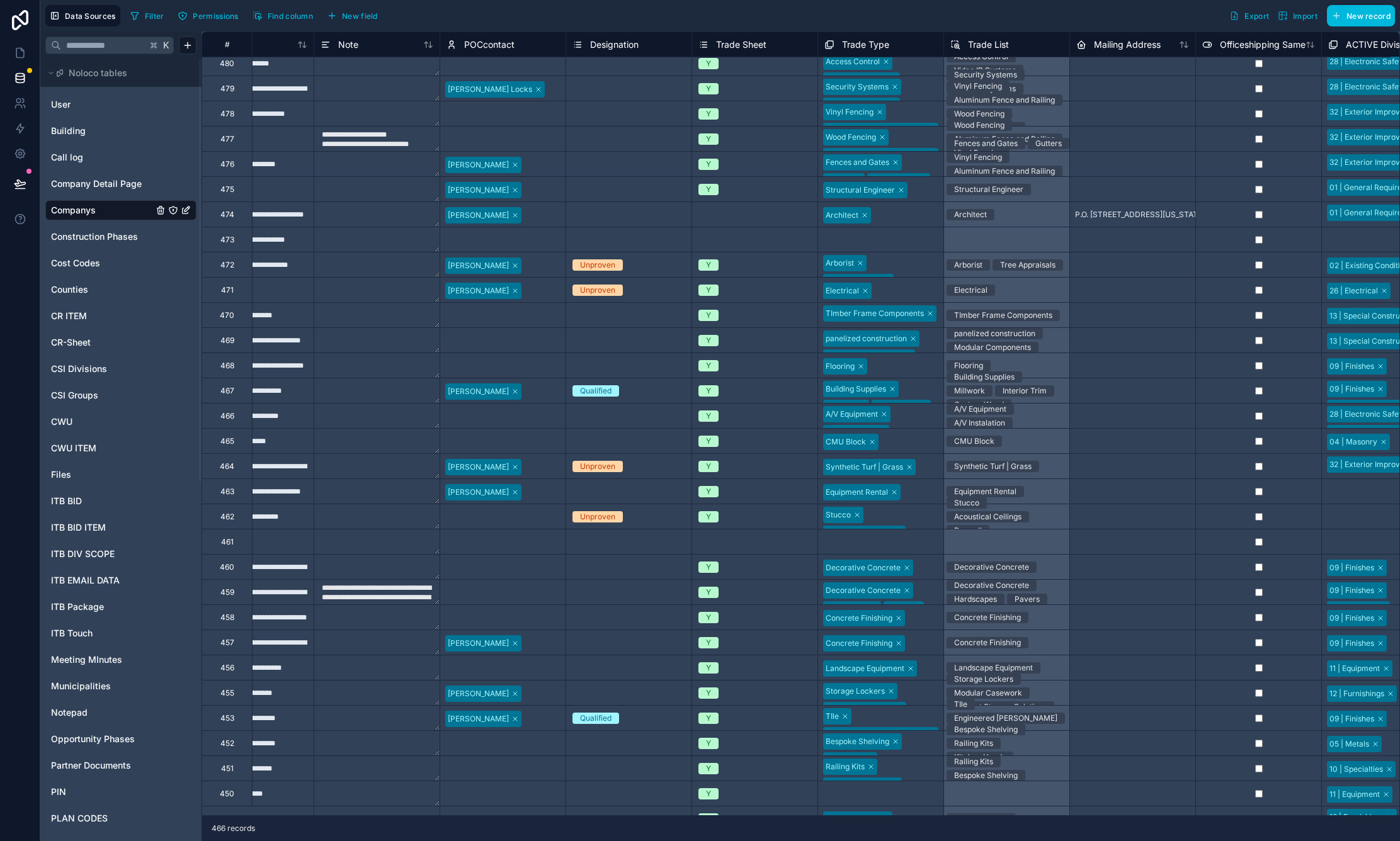
click at [97, 43] on input "text" at bounding box center [103, 45] width 86 height 23
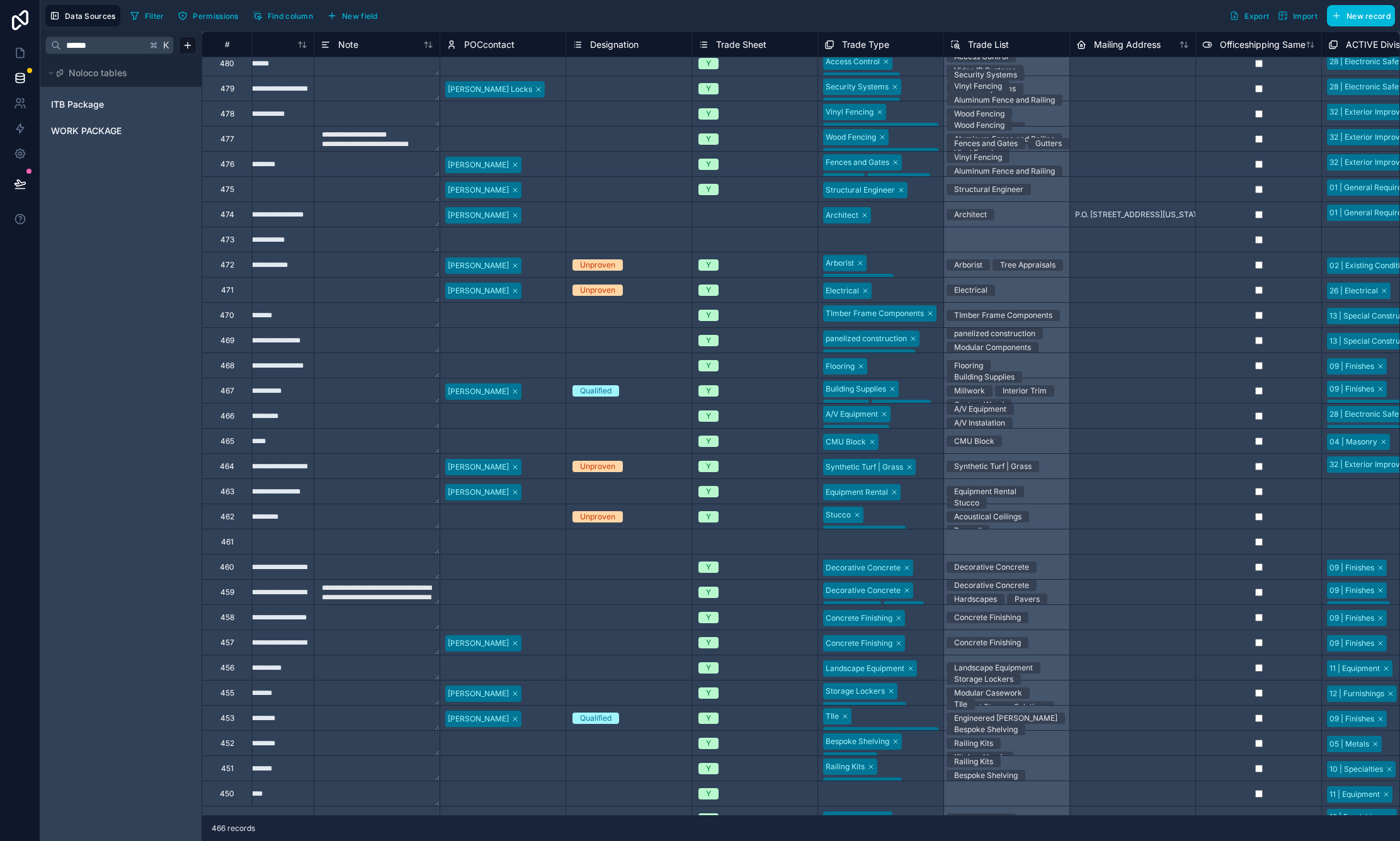
type input "******"
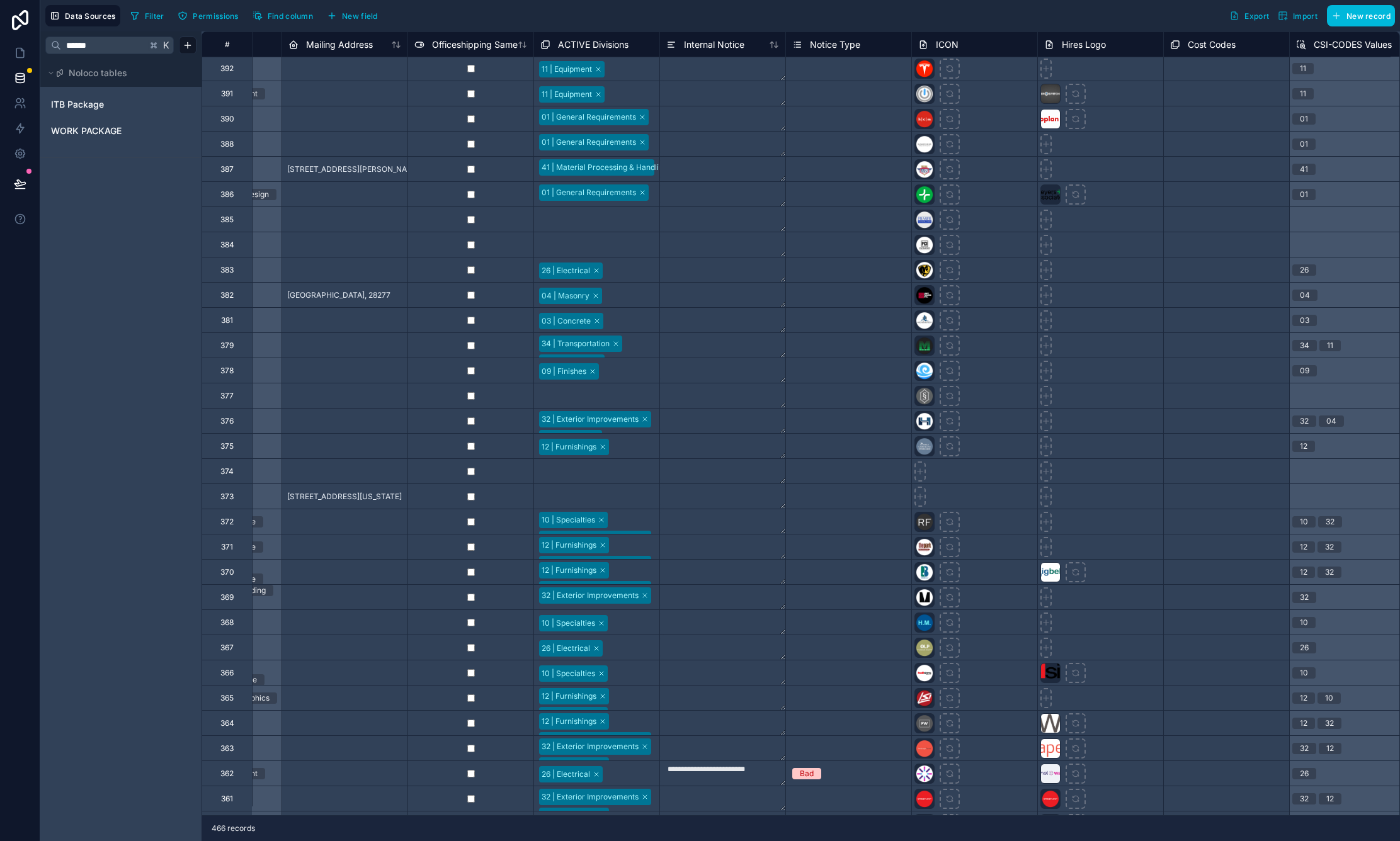
scroll to position [3948, 2112]
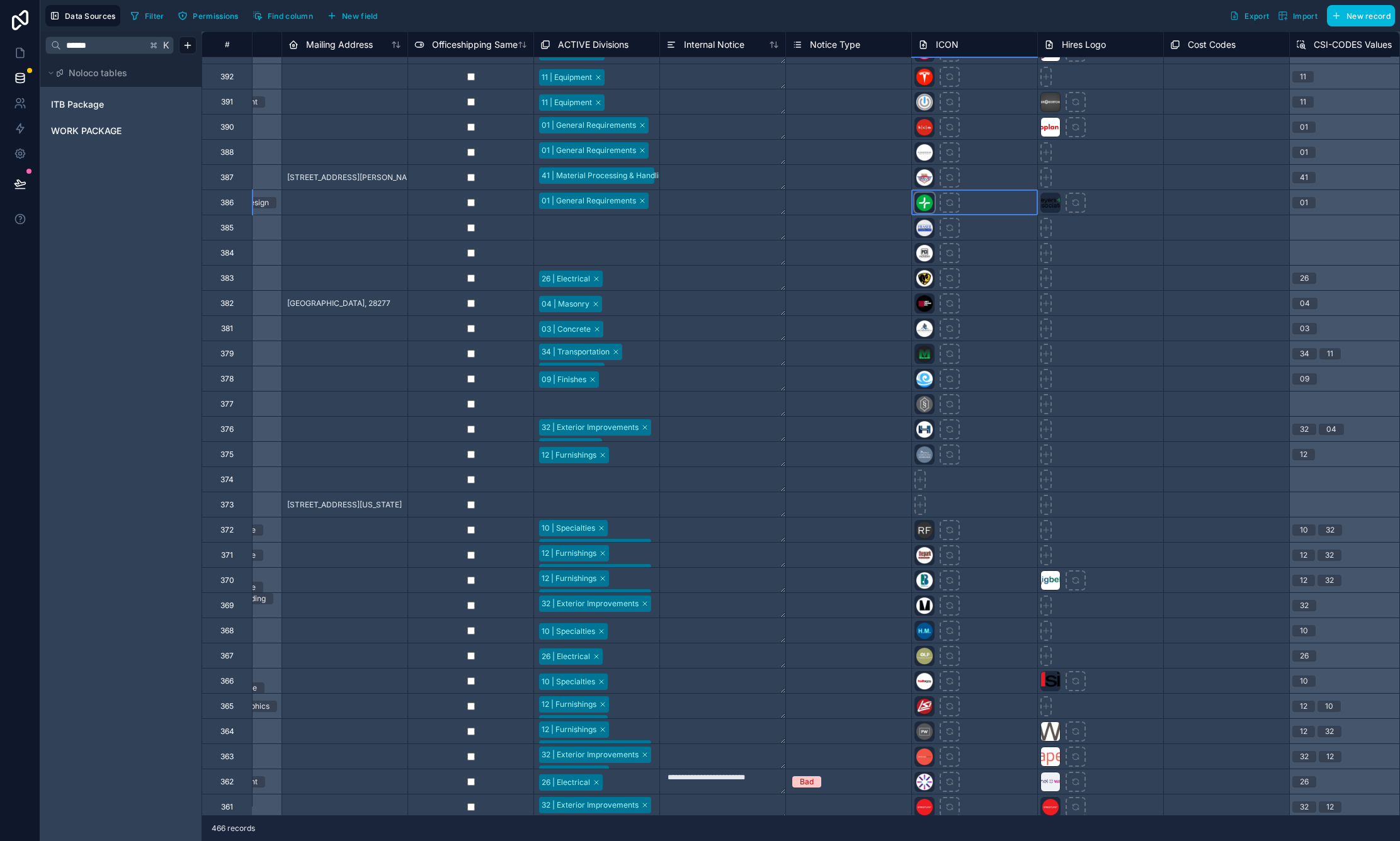
click at [922, 201] on div at bounding box center [925, 202] width 20 height 20
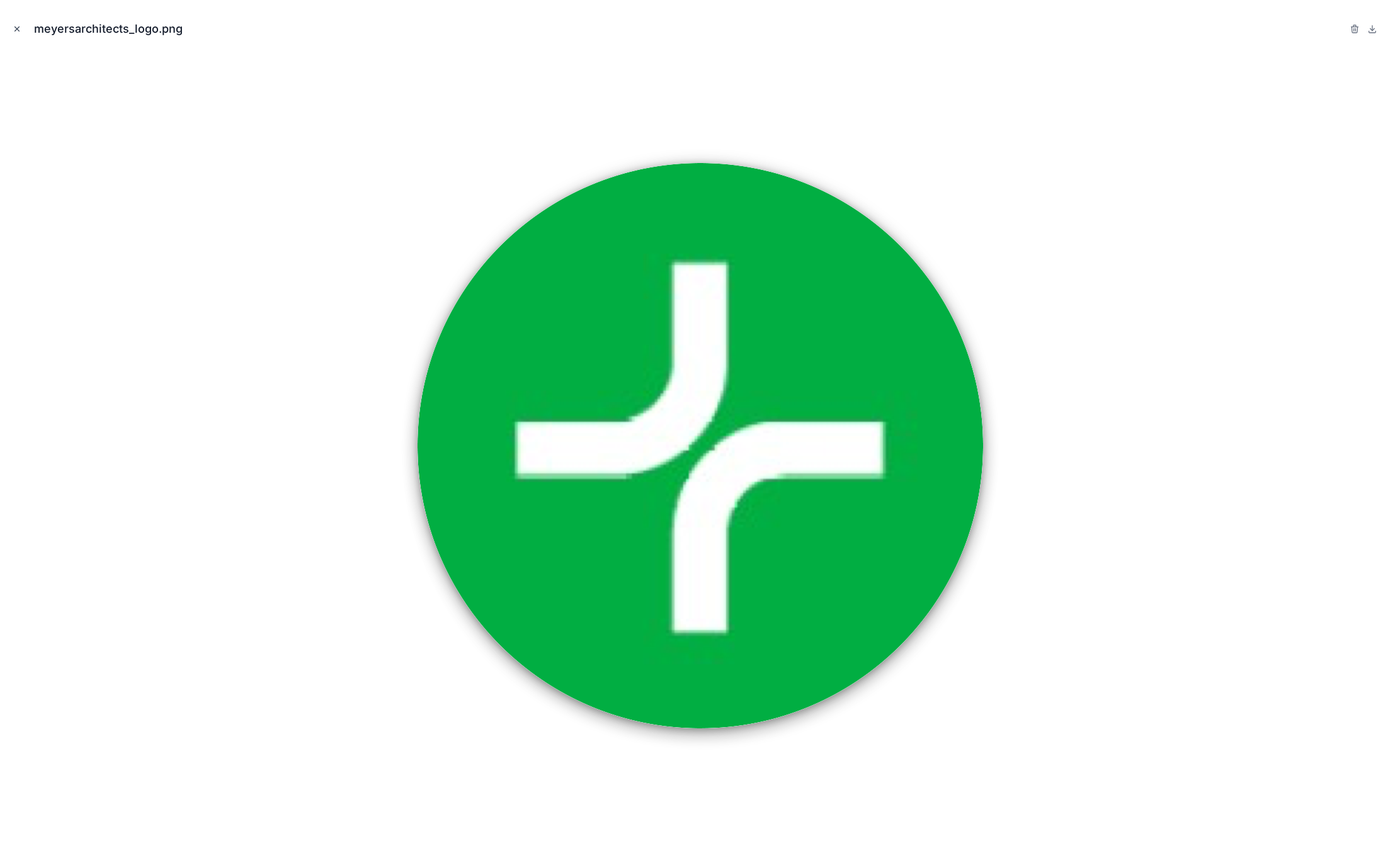
click at [17, 27] on icon "Close modal" at bounding box center [17, 29] width 9 height 9
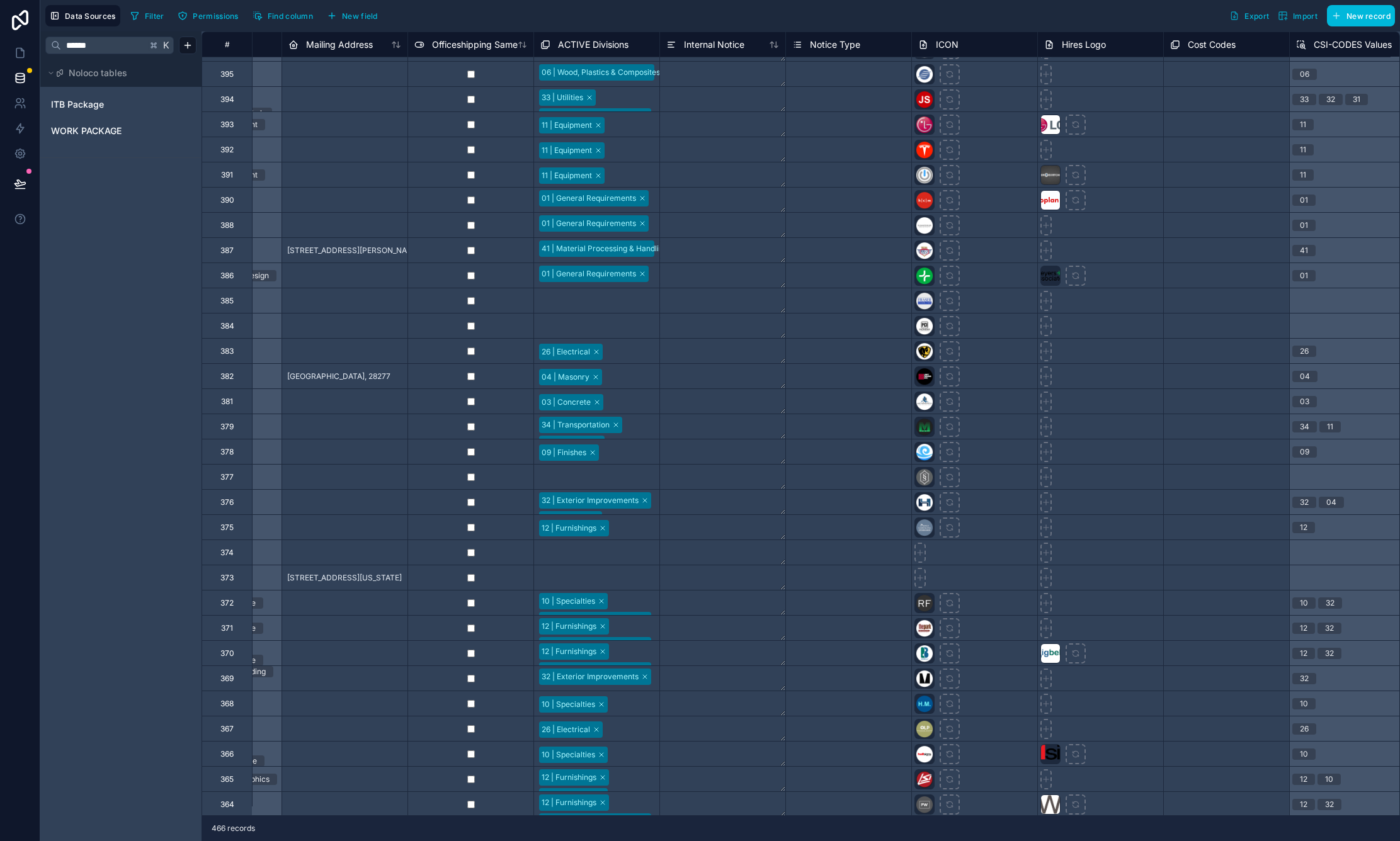
scroll to position [3866, 2112]
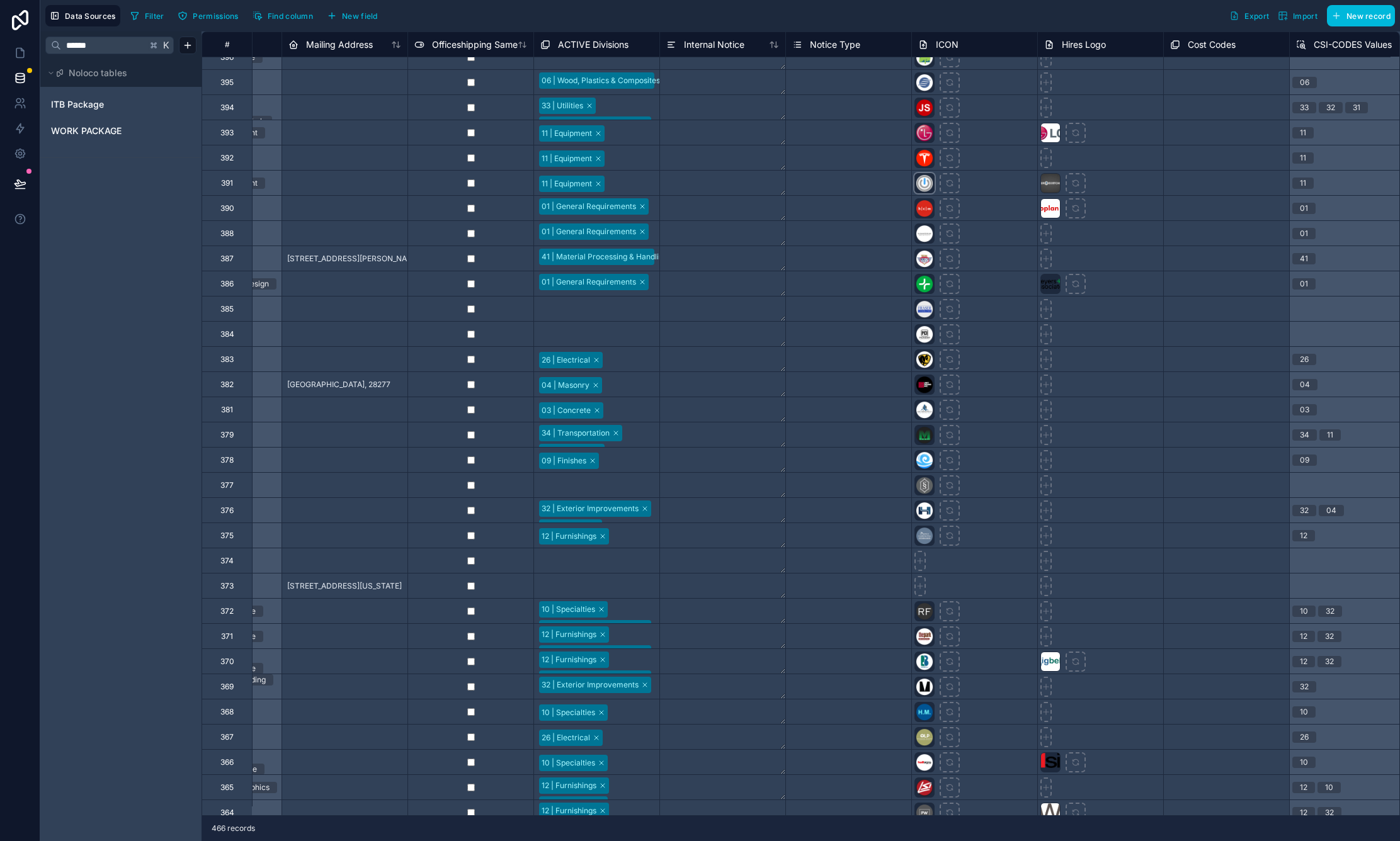
click at [922, 179] on div at bounding box center [925, 183] width 20 height 20
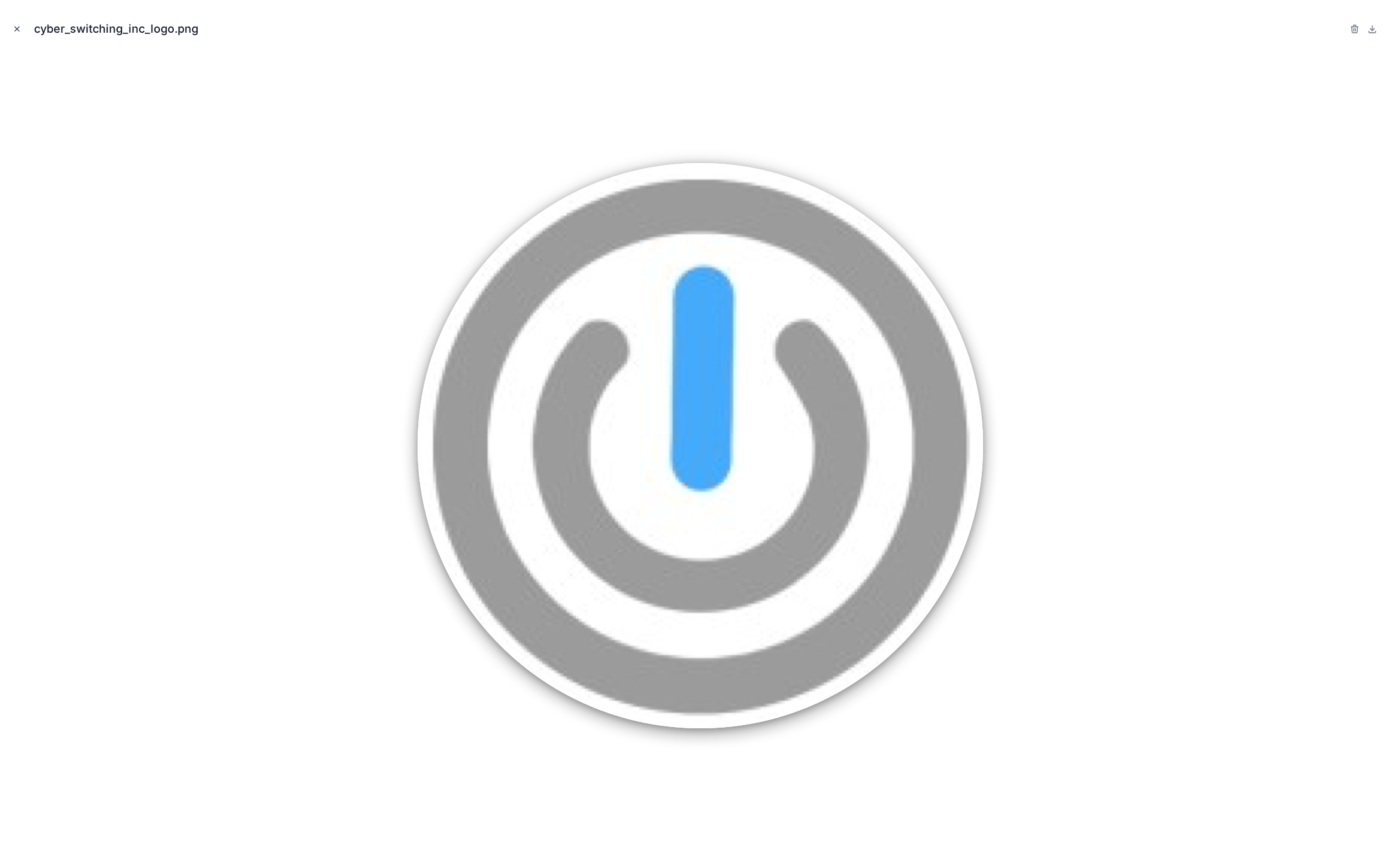
click at [17, 31] on icon "Close modal" at bounding box center [17, 29] width 9 height 9
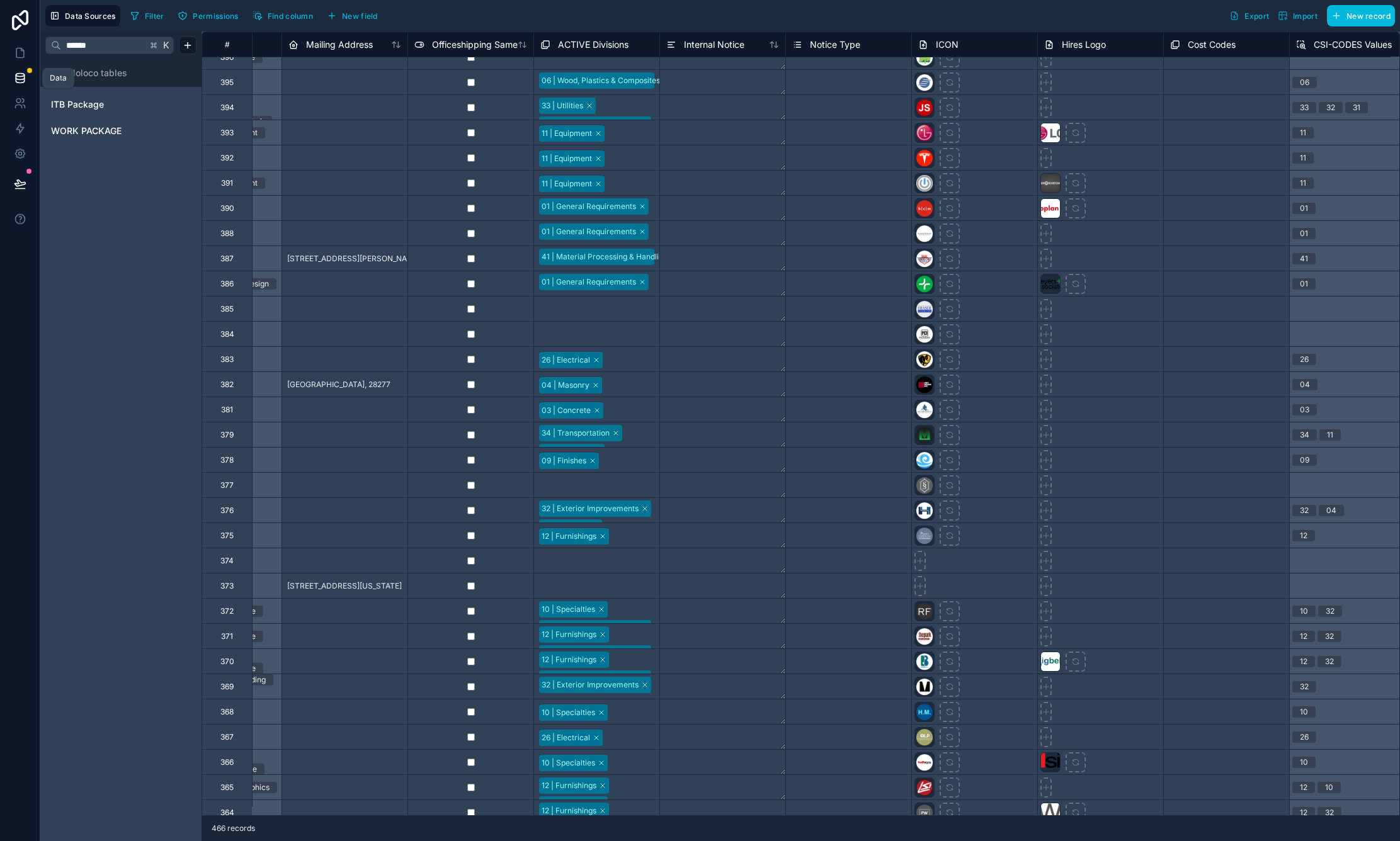
click at [21, 75] on icon at bounding box center [20, 78] width 13 height 13
click at [22, 48] on icon at bounding box center [20, 53] width 13 height 13
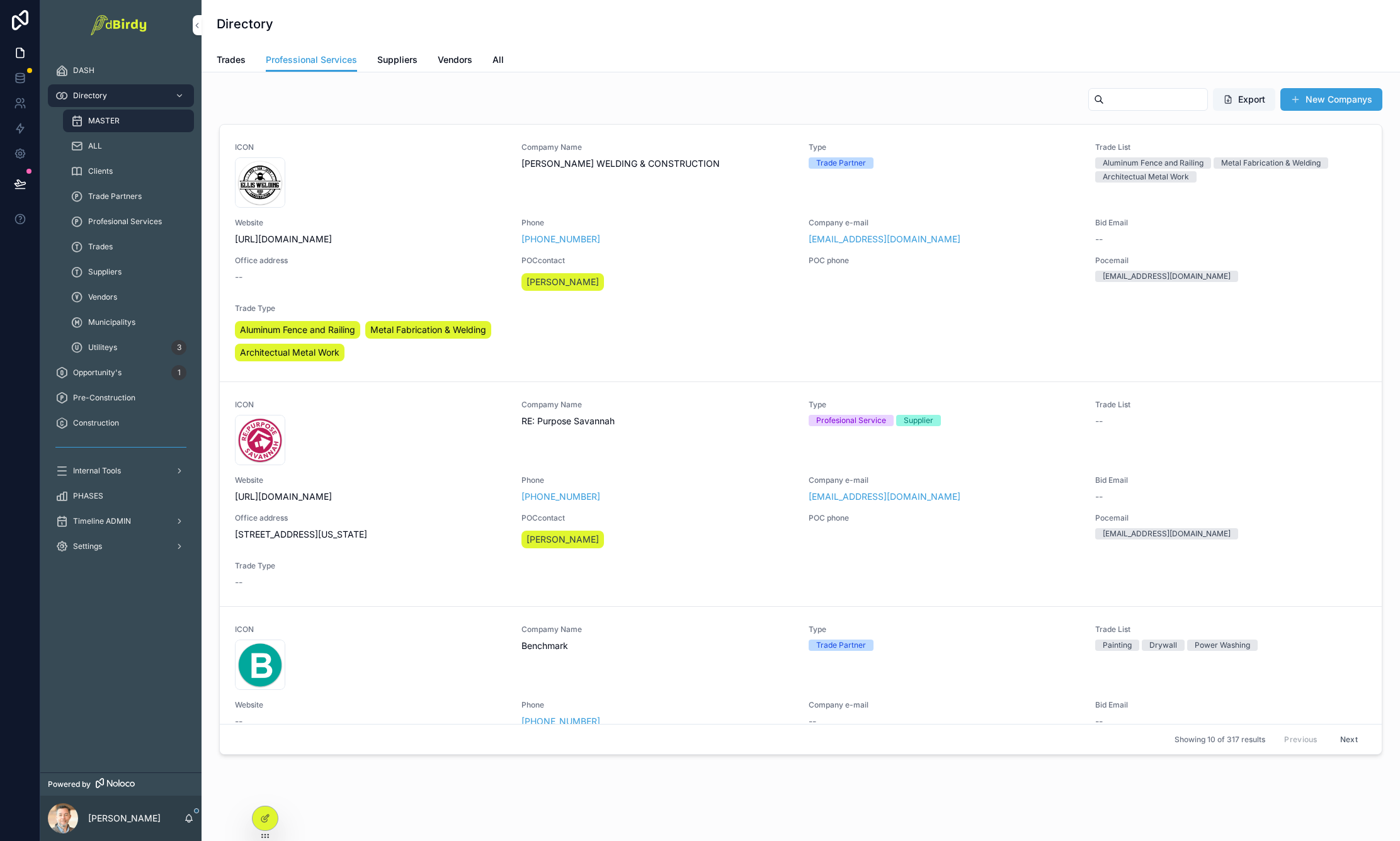
click at [223, 56] on span "Trades" at bounding box center [230, 60] width 29 height 13
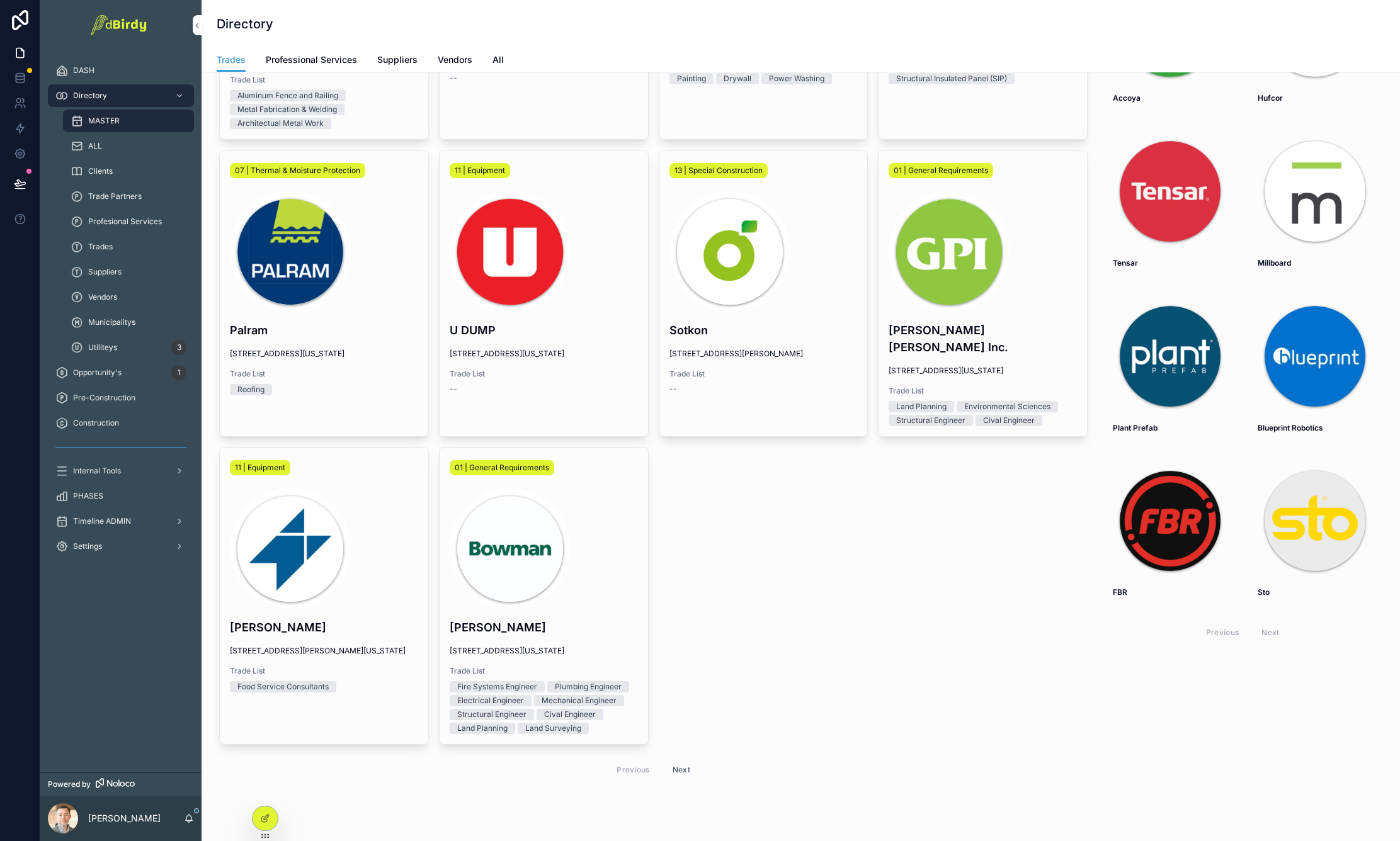
scroll to position [440, 0]
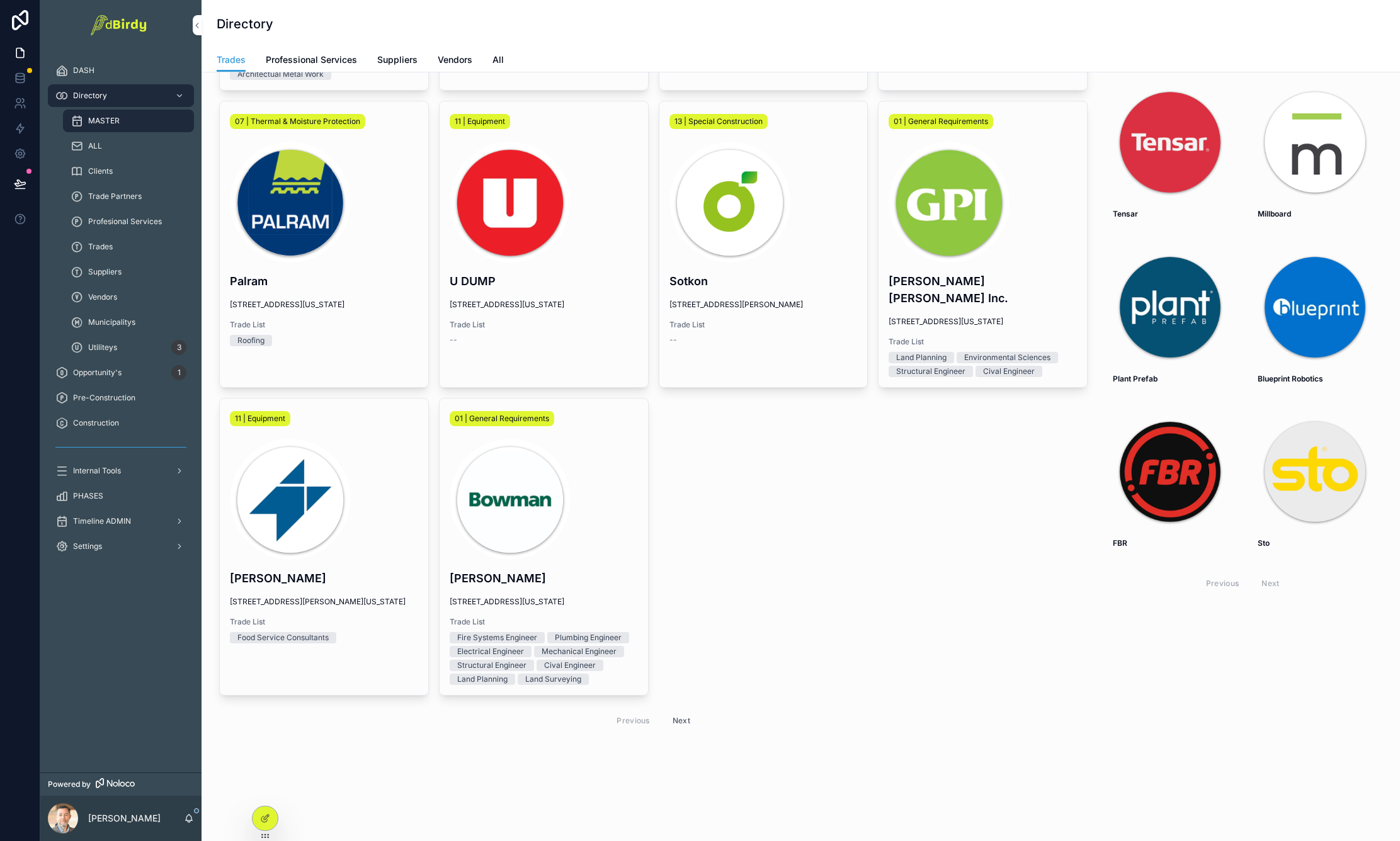
click at [1265, 576] on div "Previous Next" at bounding box center [1243, 583] width 91 height 19
drag, startPoint x: 1265, startPoint y: 576, endPoint x: 1258, endPoint y: 556, distance: 21.2
click at [1265, 575] on div "Previous Next" at bounding box center [1243, 583] width 91 height 19
click at [1302, 451] on img "scrollable content" at bounding box center [1315, 471] width 115 height 115
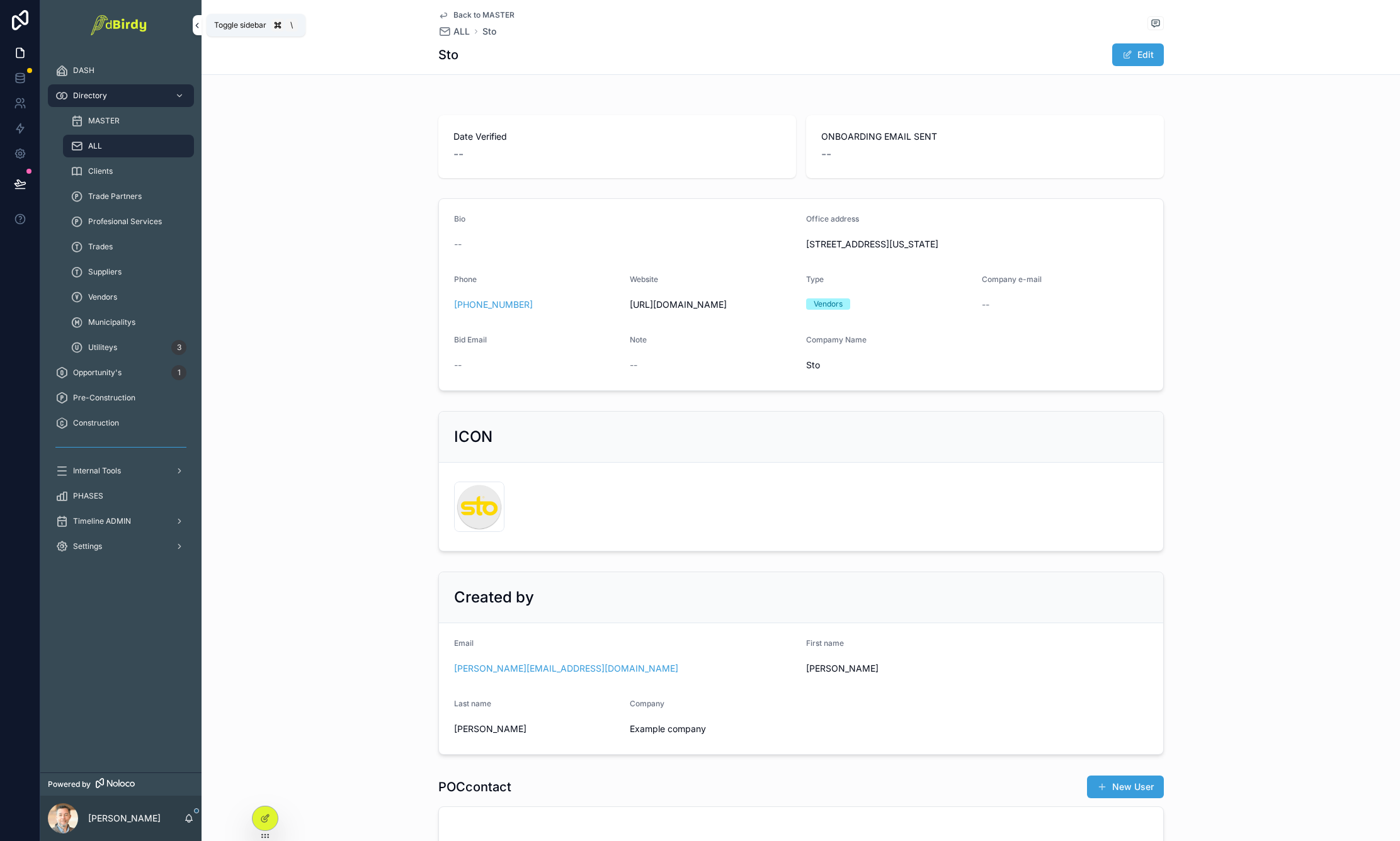
click at [197, 26] on icon "scrollable content" at bounding box center [197, 26] width 9 height 9
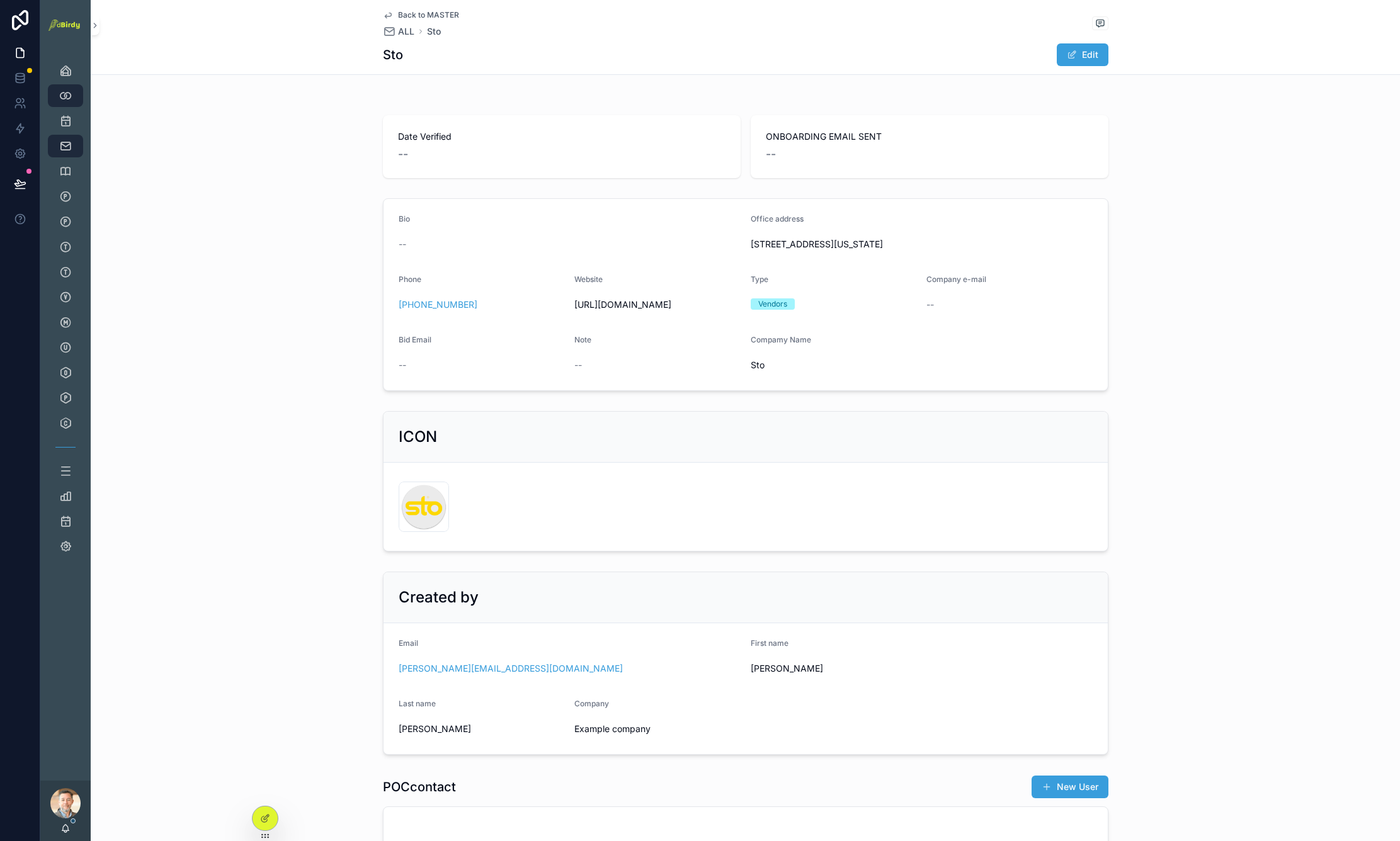
click at [65, 25] on img "scrollable content" at bounding box center [65, 25] width 35 height 11
